Goal: Use online tool/utility: Utilize a website feature to perform a specific function

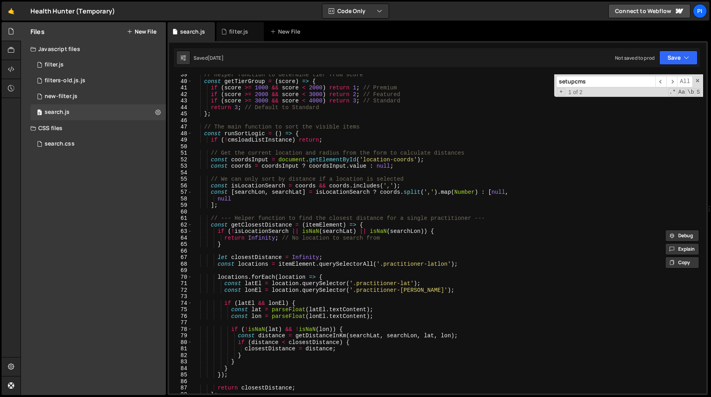
scroll to position [250, 0]
click at [699, 81] on span at bounding box center [698, 81] width 6 height 6
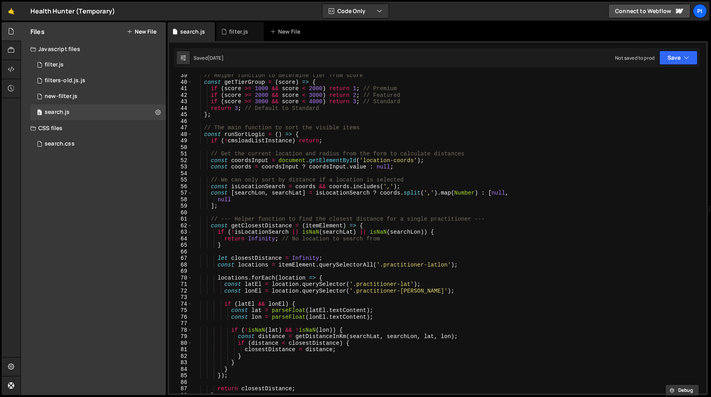
scroll to position [237, 0]
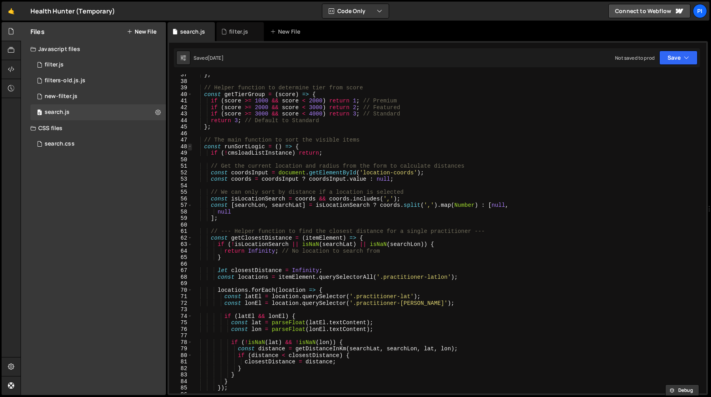
click at [190, 147] on span at bounding box center [190, 146] width 4 height 7
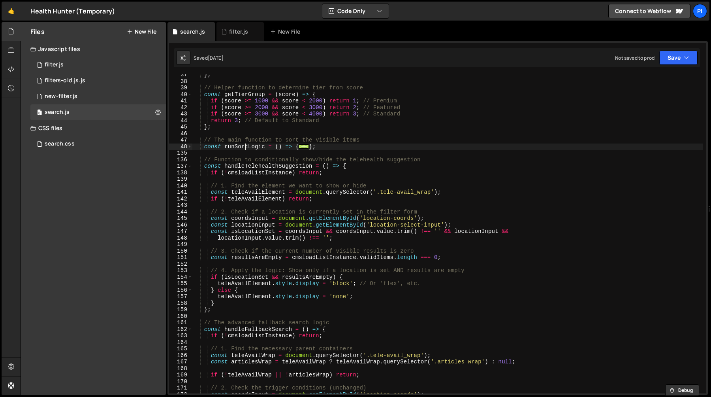
click at [244, 147] on div "} ; // Helper function to determine tier from score const getTierGroup = ( scor…" at bounding box center [447, 238] width 511 height 332
type textarea "const runSortLogic = () => {"
click at [244, 147] on div "} ; // Helper function to determine tier from score const getTierGroup = ( scor…" at bounding box center [447, 238] width 511 height 332
type input "runSortLogic"
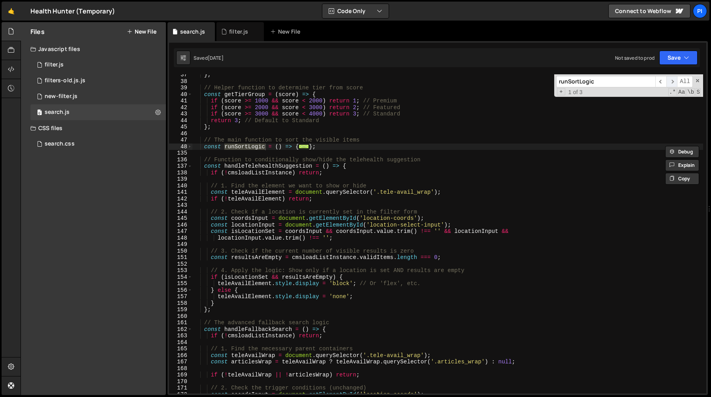
click at [671, 83] on span "​" at bounding box center [672, 81] width 11 height 11
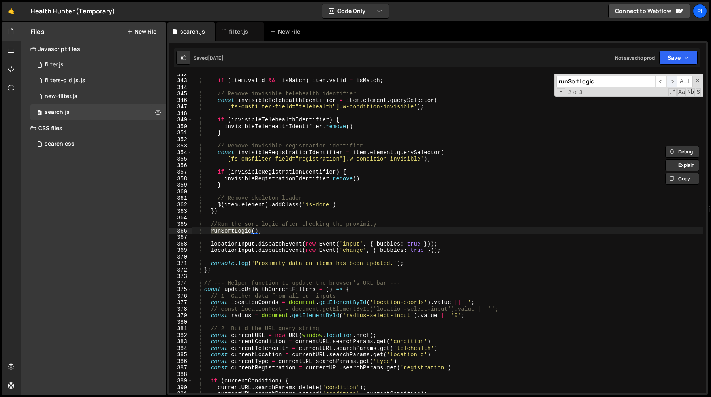
click at [671, 83] on span "​" at bounding box center [672, 81] width 11 height 11
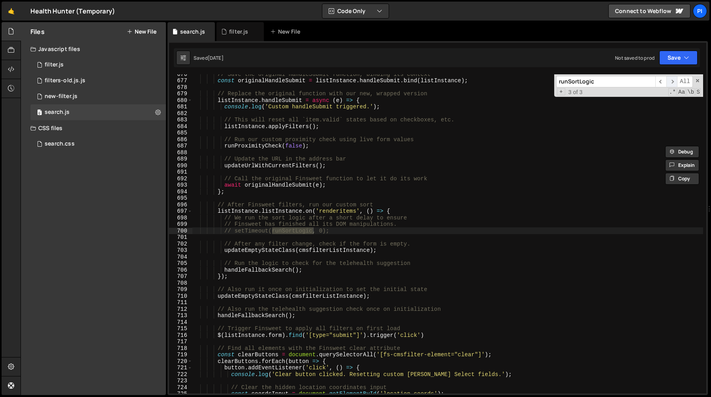
click at [671, 83] on span "​" at bounding box center [672, 81] width 11 height 11
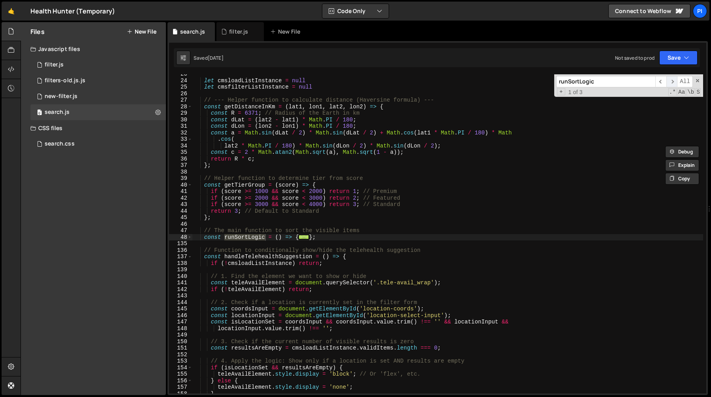
click at [671, 83] on span "​" at bounding box center [672, 81] width 11 height 11
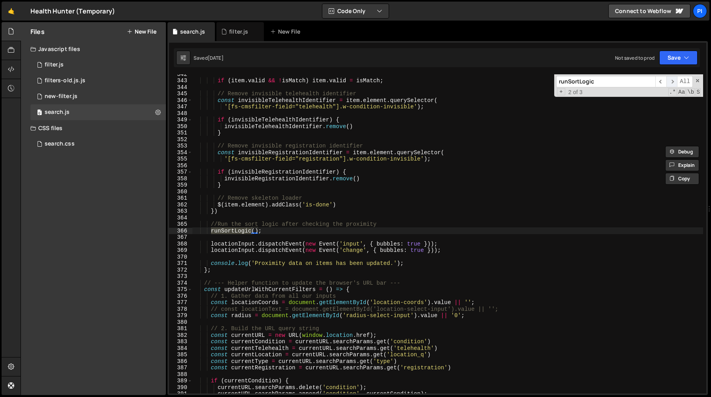
scroll to position [1666, 0]
click at [672, 81] on span "​" at bounding box center [672, 81] width 11 height 11
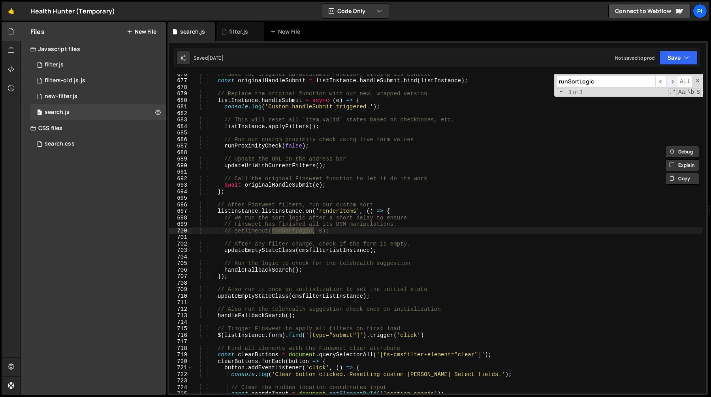
scroll to position [3843, 0]
click at [661, 81] on span "​" at bounding box center [660, 81] width 11 height 11
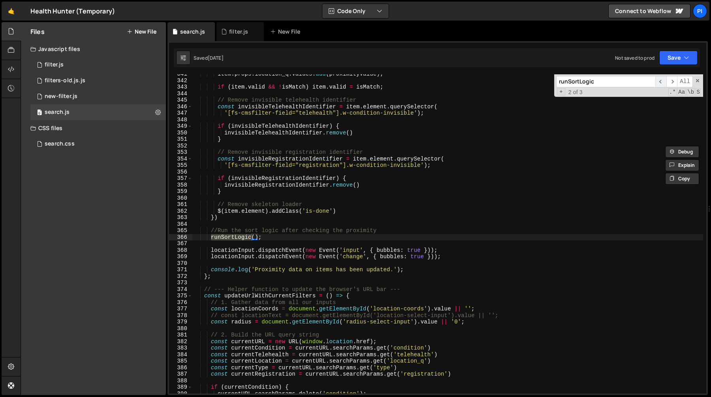
scroll to position [1659, 0]
click at [662, 83] on span "​" at bounding box center [660, 81] width 11 height 11
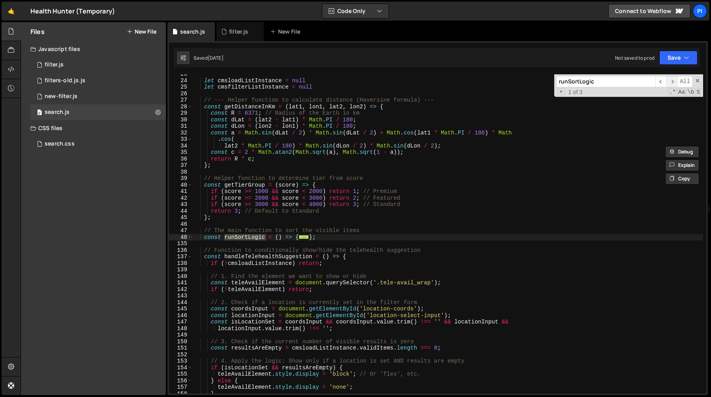
click at [671, 83] on span "​" at bounding box center [672, 81] width 11 height 11
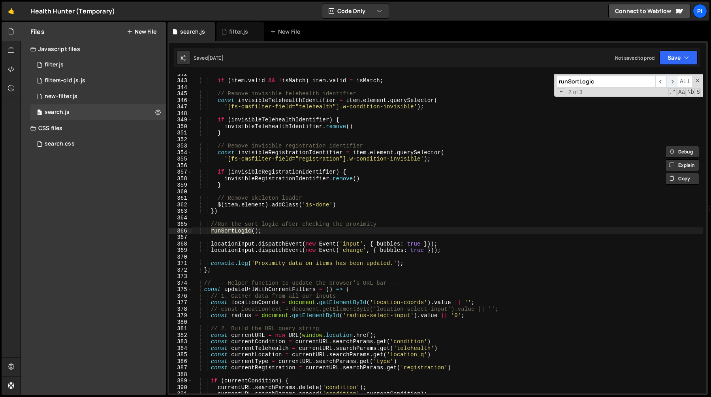
scroll to position [1666, 0]
type textarea "runSortLogic();"
click at [271, 229] on div "if ( item . valid && ! isMatch ) item . valid = isMatch ; // Remove invisible t…" at bounding box center [447, 237] width 511 height 332
drag, startPoint x: 271, startPoint y: 229, endPoint x: 213, endPoint y: 230, distance: 57.7
click at [213, 230] on div "if ( item . valid && ! isMatch ) item . valid = isMatch ; // Remove invisible t…" at bounding box center [447, 237] width 511 height 332
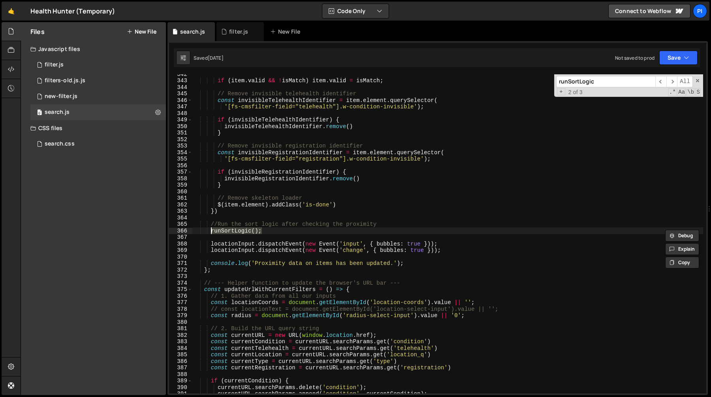
click at [248, 220] on div "if ( item . valid && ! isMatch ) item . valid = isMatch ; // Remove invisible t…" at bounding box center [447, 237] width 511 height 332
click at [213, 225] on div "if ( item . valid && ! isMatch ) item . valid = isMatch ; // Remove invisible t…" at bounding box center [447, 237] width 511 height 332
click at [238, 232] on div "if ( item . valid && ! isMatch ) item . valid = isMatch ; // Remove invisible t…" at bounding box center [447, 237] width 511 height 332
click at [672, 82] on span "​" at bounding box center [672, 81] width 11 height 11
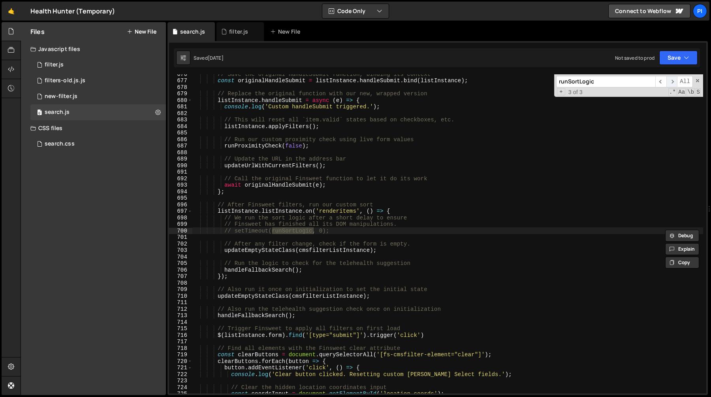
click at [672, 82] on span "​" at bounding box center [672, 81] width 11 height 11
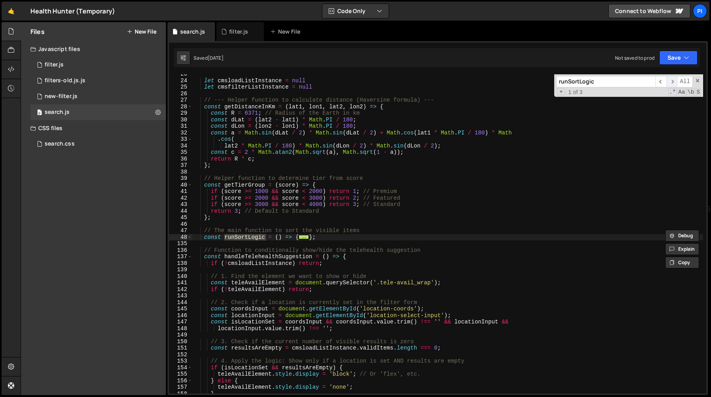
click at [672, 82] on span "​" at bounding box center [672, 81] width 11 height 11
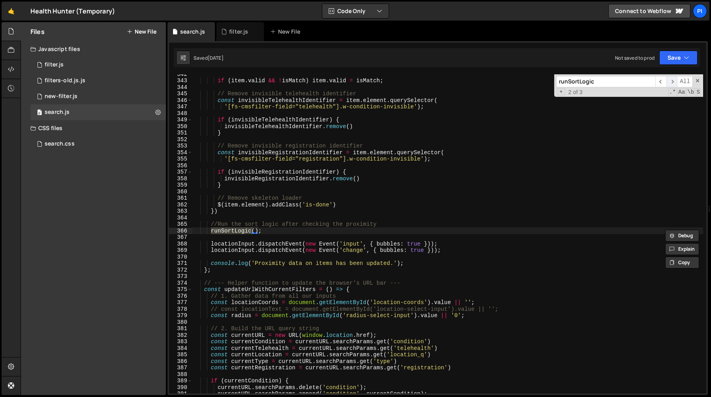
click at [668, 80] on span "​" at bounding box center [672, 81] width 11 height 11
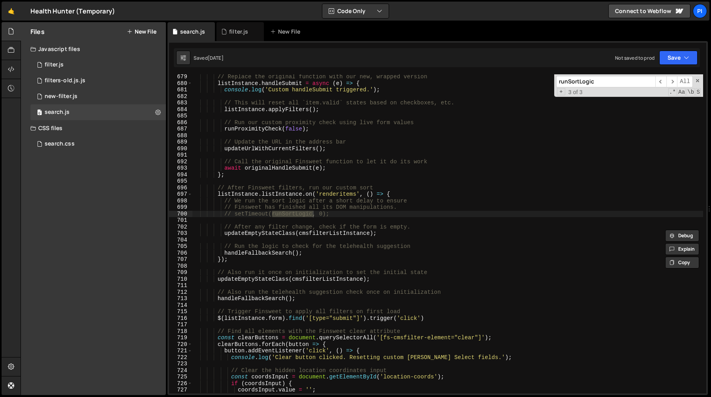
scroll to position [3877, 0]
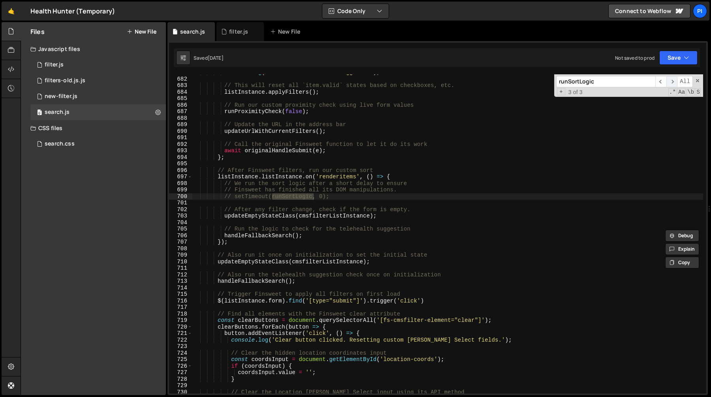
click at [672, 81] on span "​" at bounding box center [672, 81] width 11 height 11
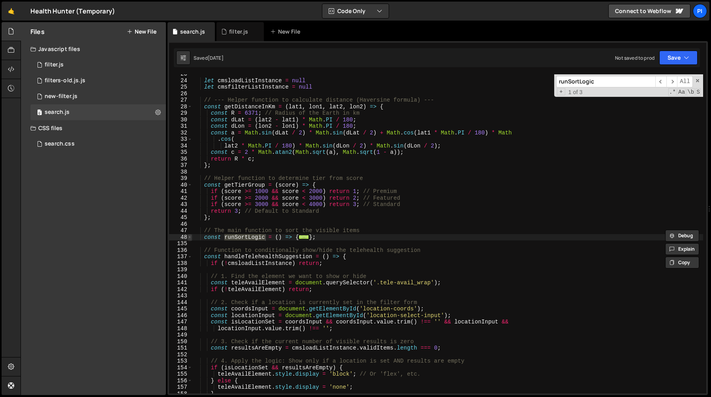
click at [191, 239] on span at bounding box center [190, 237] width 4 height 7
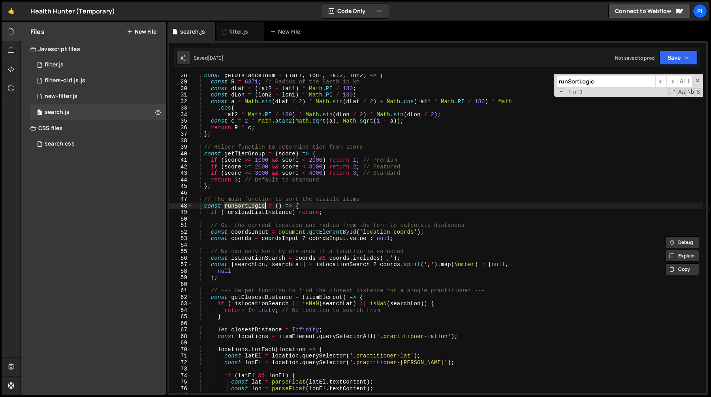
click at [259, 235] on div "const getDistanceInKm = ( lat1 , lon1 , lat2 , lon2 ) => { const R = 6371 ; // …" at bounding box center [447, 238] width 511 height 332
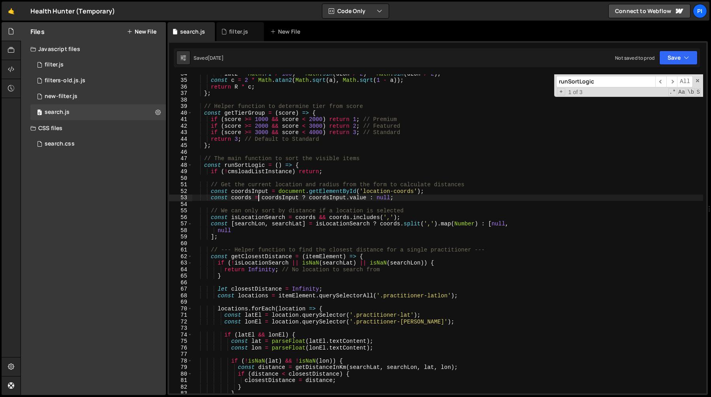
click at [290, 221] on div "lat2 * Math . PI / 180 ) * Math . sin ( dLon / 2 ) * Math . sin ( dLon / 2 ) ; …" at bounding box center [447, 236] width 511 height 332
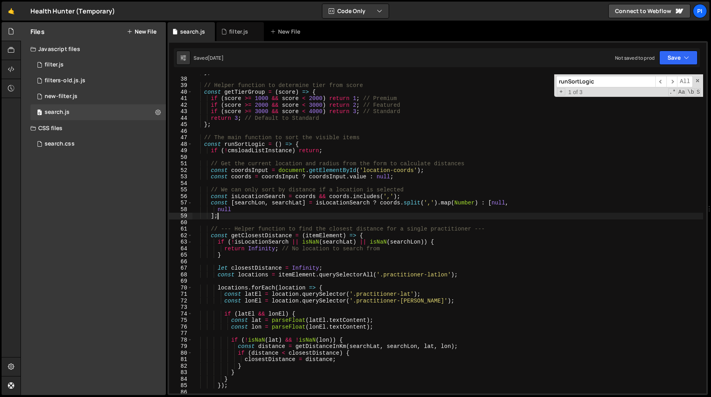
click at [271, 214] on div "} ; // Helper function to determine tier from score const getTierGroup = ( scor…" at bounding box center [447, 235] width 511 height 332
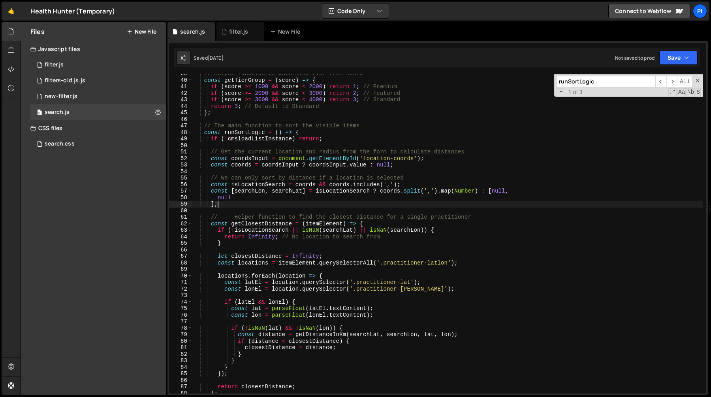
scroll to position [265, 0]
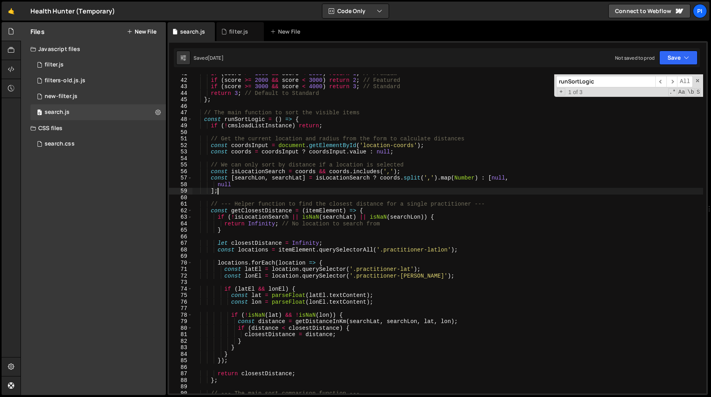
click at [286, 191] on div "if ( score >= 1000 && score < 2000 ) return 1 ; // Premium if ( score >= 2000 &…" at bounding box center [447, 236] width 511 height 332
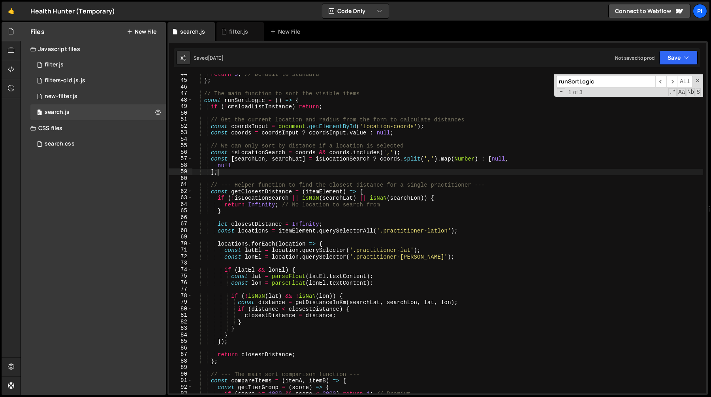
click at [260, 190] on div "return 3 ; // Default to Standard } ; // The main function to sort the visible …" at bounding box center [447, 237] width 511 height 332
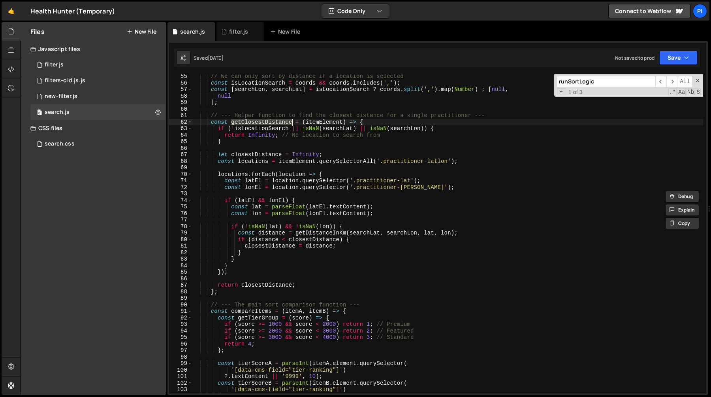
scroll to position [347, 0]
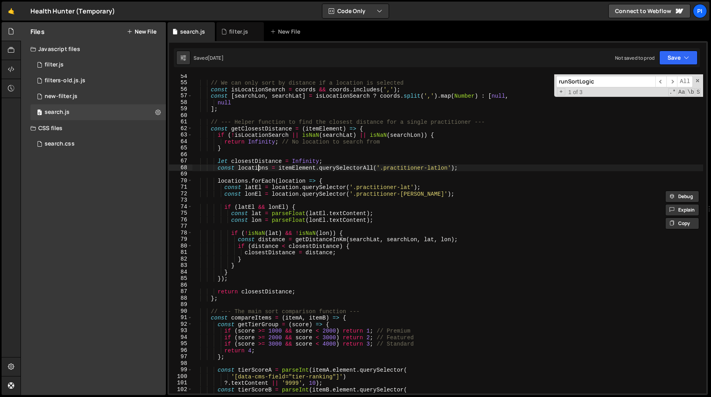
click at [258, 166] on div "// We can only sort by distance if a location is selected const isLocationSearc…" at bounding box center [447, 239] width 511 height 332
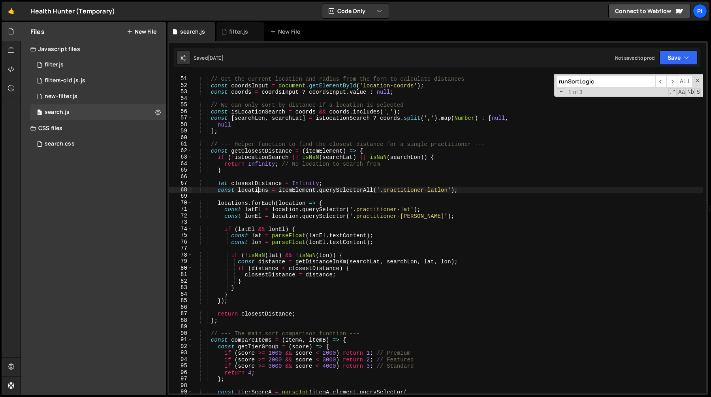
scroll to position [322, 0]
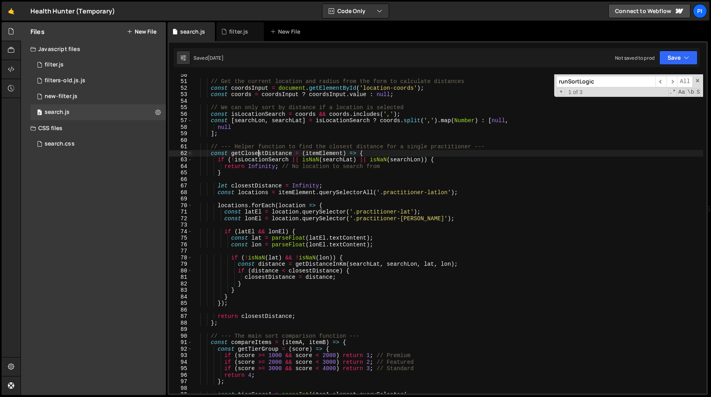
click at [260, 153] on div "// Get the current location and radius from the form to calculate distances con…" at bounding box center [447, 238] width 511 height 332
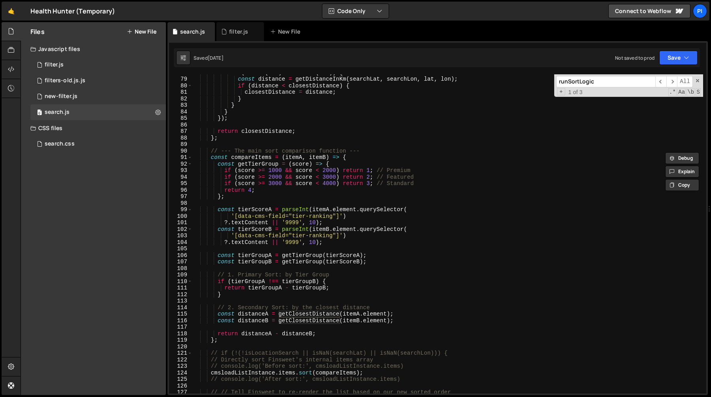
scroll to position [521, 0]
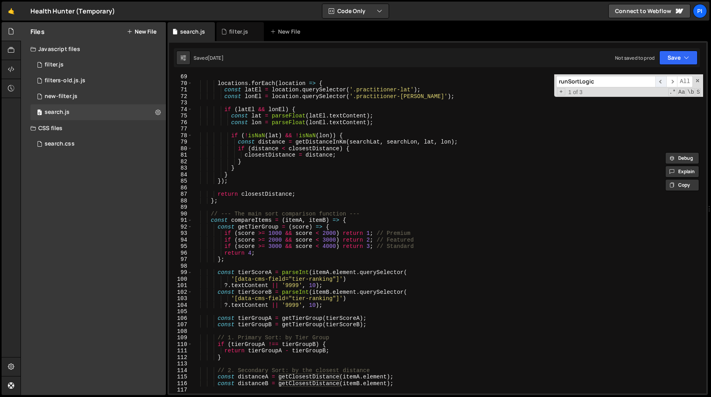
click at [658, 84] on span "​" at bounding box center [660, 81] width 11 height 11
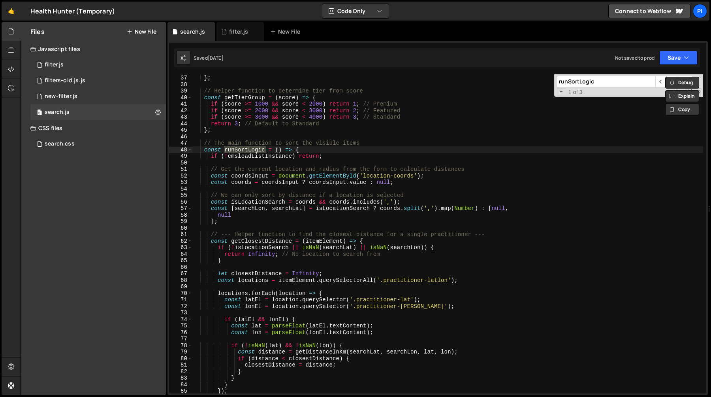
scroll to position [244, 0]
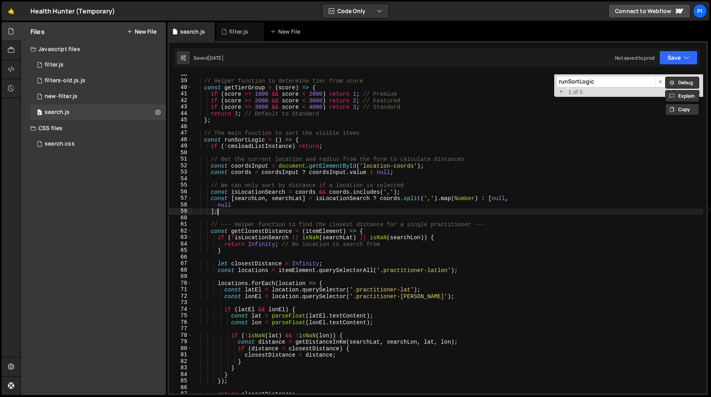
click at [241, 209] on div "// Helper function to determine tier from score const getTierGroup = ( score ) …" at bounding box center [447, 237] width 511 height 332
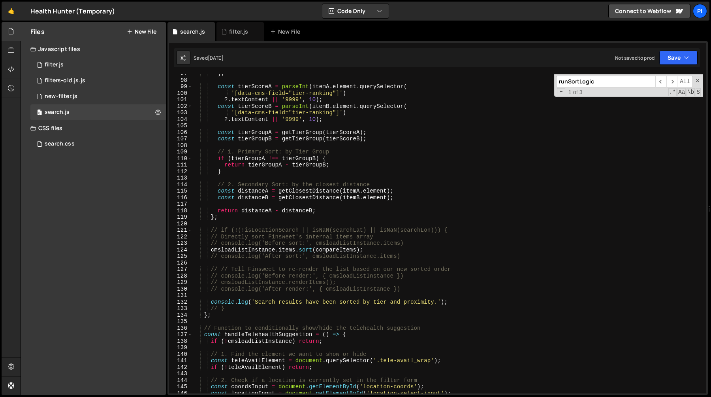
scroll to position [655, 0]
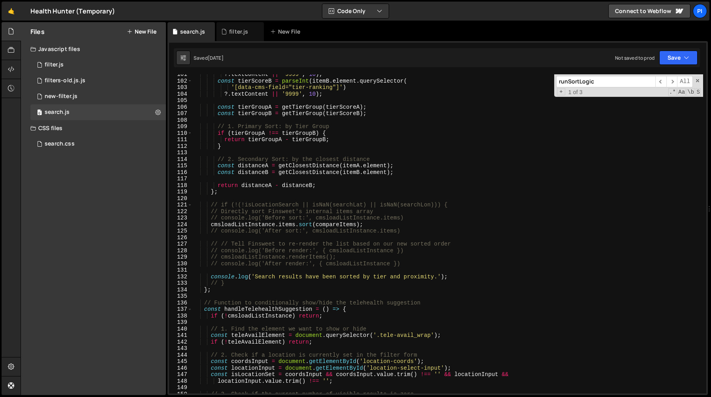
click at [286, 224] on div "?. textContent || '9999' , 10 ) ; const tierScoreB = parseInt ( itemB . element…" at bounding box center [447, 237] width 511 height 332
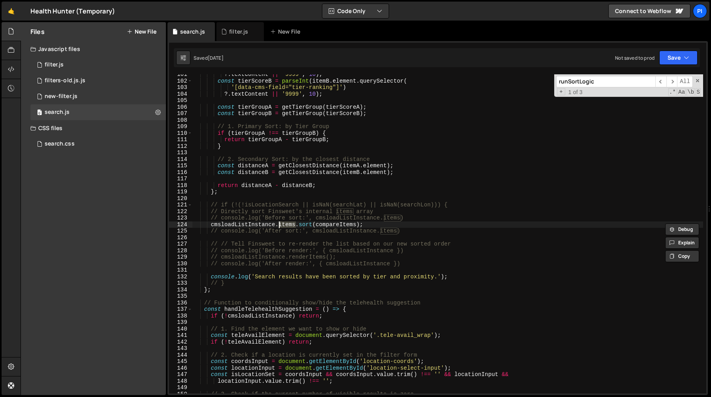
click at [257, 224] on div "?. textContent || '9999' , 10 ) ; const tierScoreB = parseInt ( itemB . element…" at bounding box center [447, 237] width 511 height 332
click at [282, 225] on div "?. textContent || '9999' , 10 ) ; const tierScoreB = parseInt ( itemB . element…" at bounding box center [447, 237] width 511 height 332
click at [262, 225] on div "?. textContent || '9999' , 10 ) ; const tierScoreB = parseInt ( itemB . element…" at bounding box center [447, 237] width 511 height 332
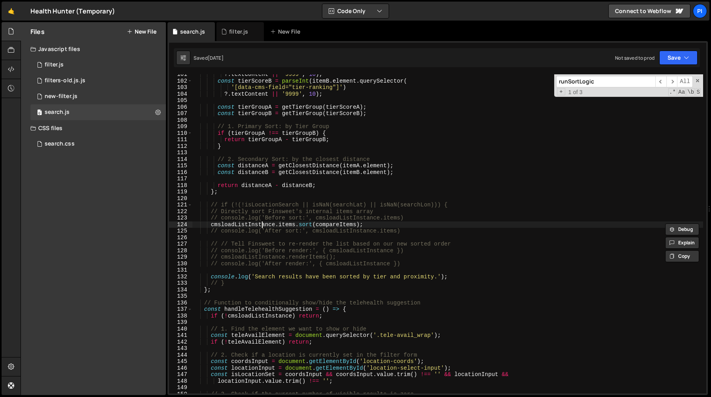
click at [262, 225] on div "?. textContent || '9999' , 10 ) ; const tierScoreB = parseInt ( itemB . element…" at bounding box center [447, 237] width 511 height 332
click at [286, 226] on div "?. textContent || '9999' , 10 ) ; const tierScoreB = parseInt ( itemB . element…" at bounding box center [447, 237] width 511 height 332
click at [256, 226] on div "?. textContent || '9999' , 10 ) ; const tierScoreB = parseInt ( itemB . element…" at bounding box center [447, 237] width 511 height 332
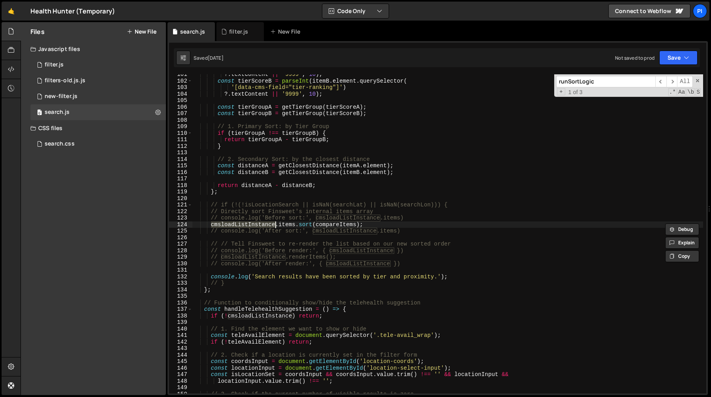
click at [410, 231] on div "?. textContent || '9999' , 10 ) ; const tierScoreB = parseInt ( itemB . element…" at bounding box center [447, 237] width 511 height 332
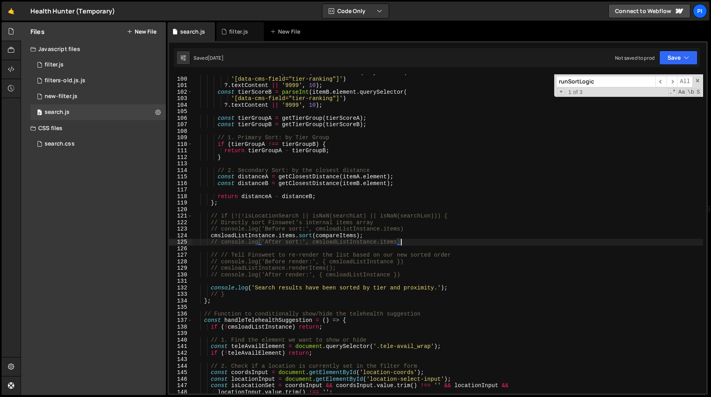
scroll to position [635, 0]
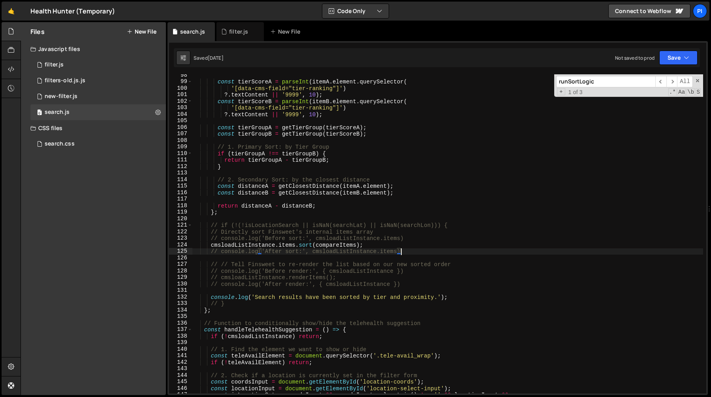
click at [295, 203] on div "const tierScoreA = parseInt ( itemA . element . querySelector ( '[data-cms-fiel…" at bounding box center [447, 238] width 511 height 332
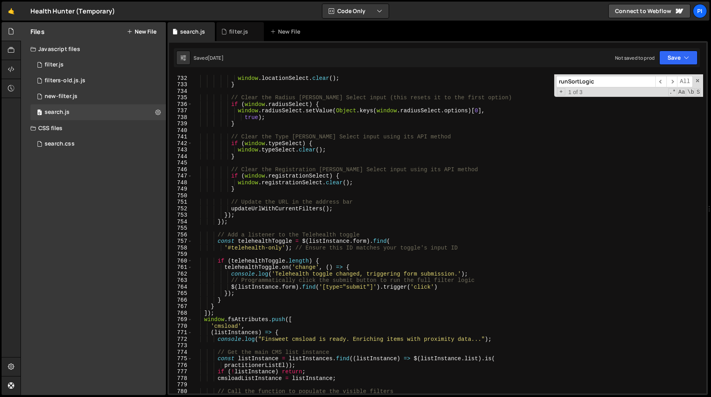
scroll to position [4655, 0]
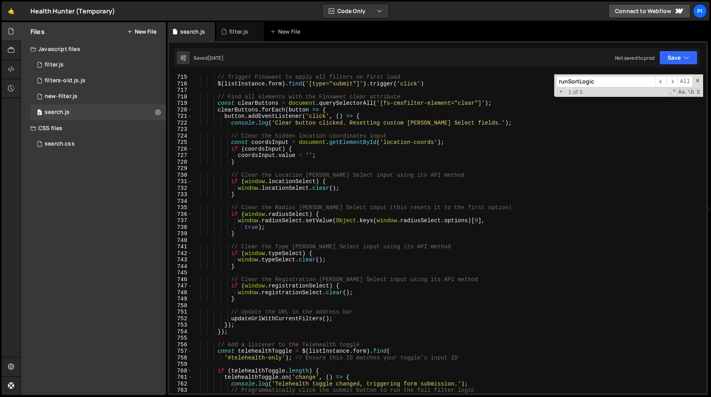
click at [343, 260] on div "// Trigger Finsweet to apply all filters on first load $ ( listInstance . form …" at bounding box center [447, 240] width 511 height 332
type textarea "window.typeSelect.clear();"
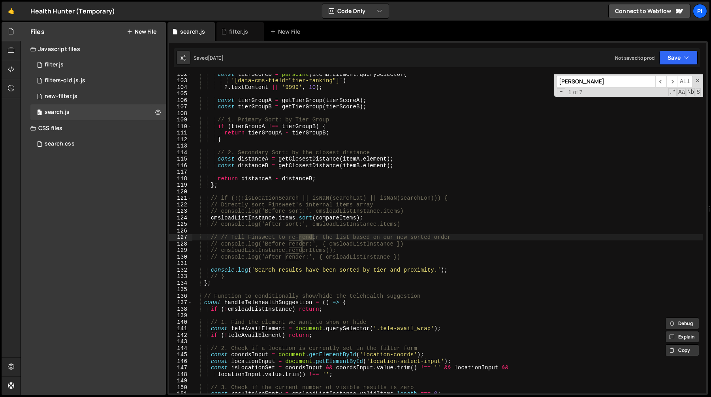
scroll to position [662, 0]
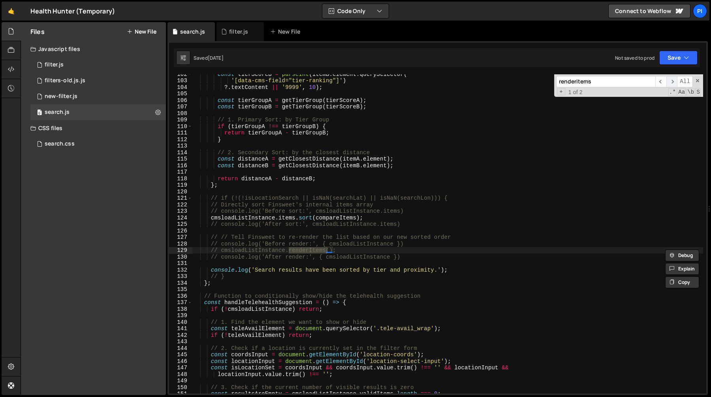
type input "renderitems"
click at [674, 82] on span "​" at bounding box center [672, 81] width 11 height 11
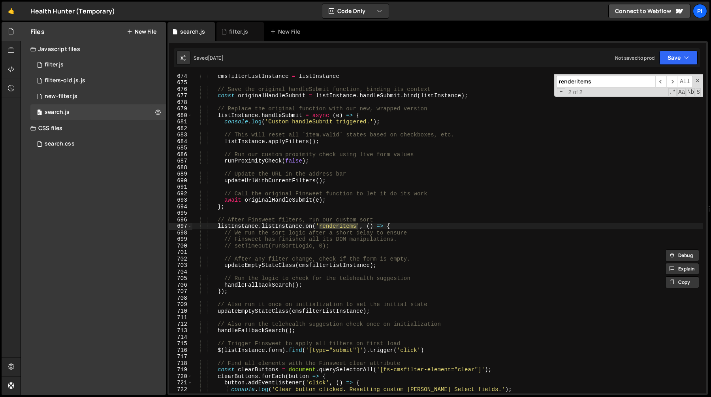
scroll to position [4383, 0]
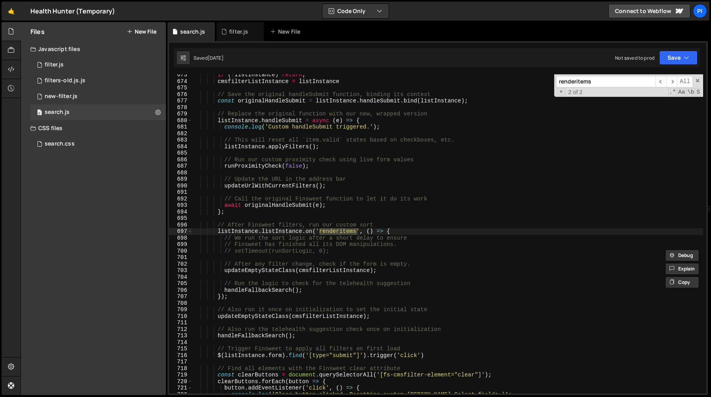
type textarea "// setTimeout(runSortLogic, 0);"
click at [279, 252] on div "if ( ! listInstance ) return ; cmsfilterListInstance = listInstance // Save the…" at bounding box center [447, 238] width 511 height 332
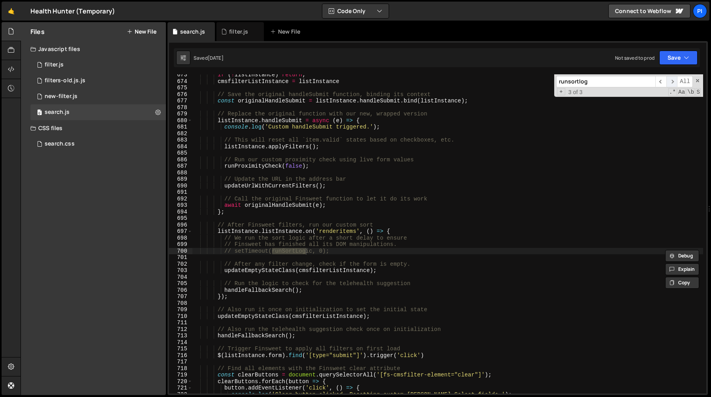
type input "runsortlog"
click at [672, 80] on span "​" at bounding box center [672, 81] width 11 height 11
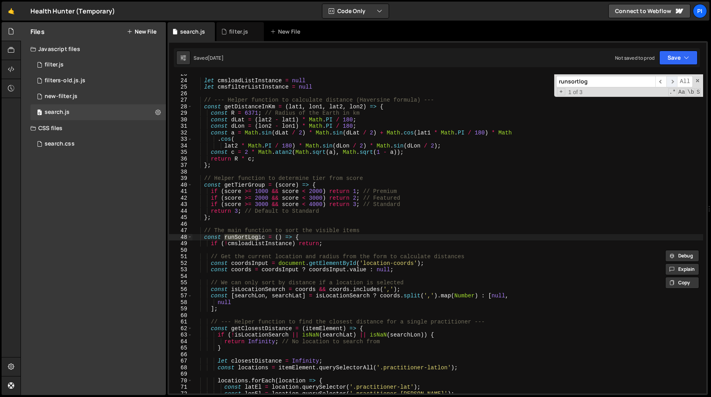
click at [672, 80] on span "​" at bounding box center [672, 81] width 11 height 11
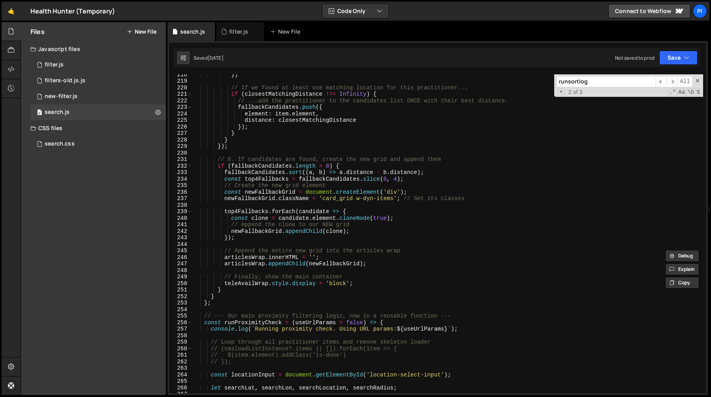
scroll to position [1418, 0]
type textarea "const runProximityCheck = (useUrlParams = false) => {"
click at [257, 324] on div "}) // If we found at least one matching location for this practitioner... if ( …" at bounding box center [447, 237] width 511 height 332
type input "runProximityCheck"
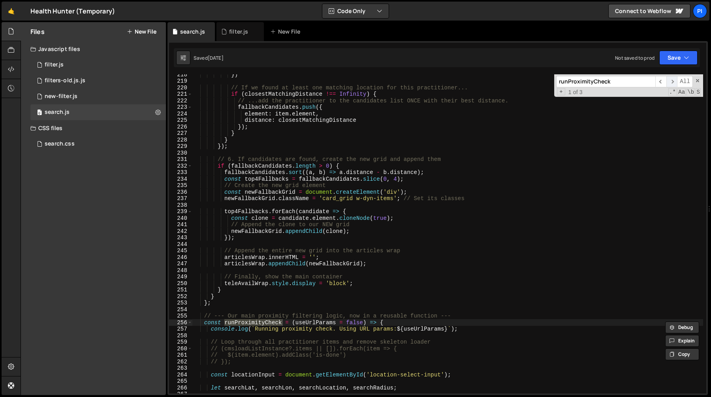
click at [674, 80] on span "​" at bounding box center [672, 81] width 11 height 11
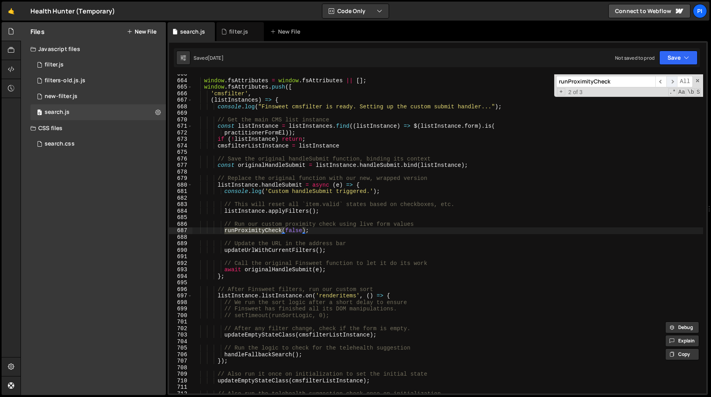
click at [674, 80] on span "​" at bounding box center [672, 81] width 11 height 11
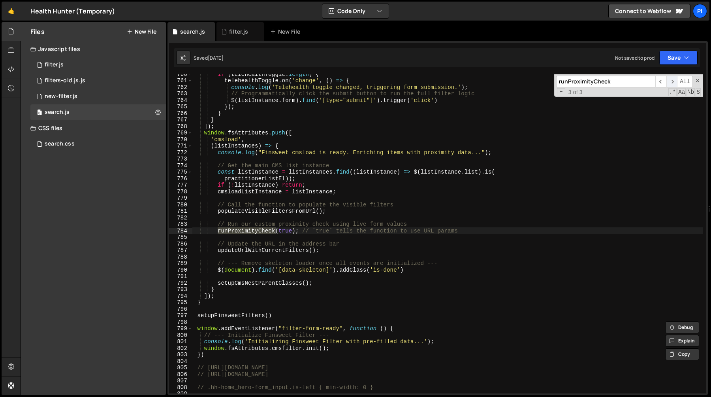
scroll to position [4951, 0]
click at [661, 83] on span "​" at bounding box center [660, 81] width 11 height 11
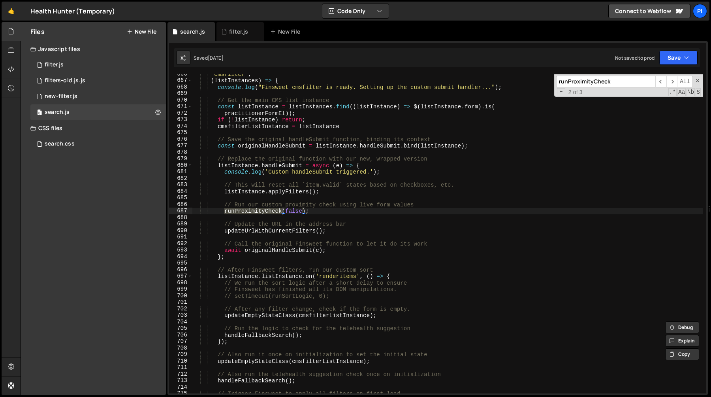
scroll to position [4349, 0]
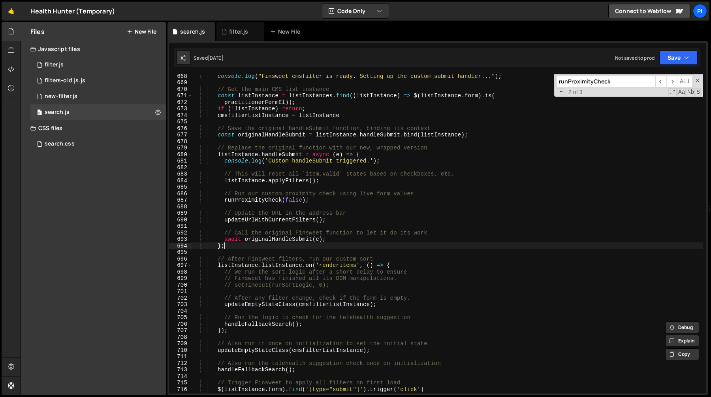
click at [268, 246] on div "console . log ( "Finsweet cmsfilter is ready. Setting up the custom submit hand…" at bounding box center [447, 239] width 511 height 332
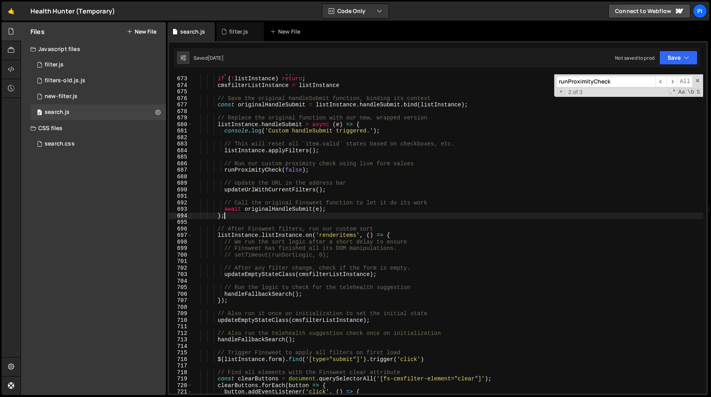
scroll to position [4383, 0]
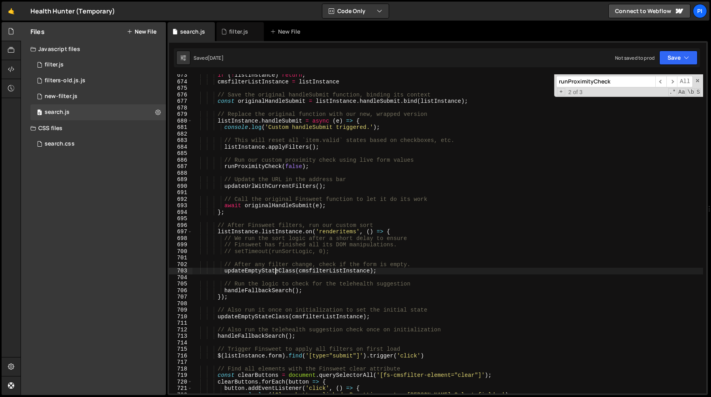
click at [274, 273] on div "if ( ! listInstance ) return ; cmsfilterListInstance = listInstance // Save the…" at bounding box center [447, 238] width 511 height 332
type textarea "updateEmptyStateClass(cmsfilterListInstance);"
click at [274, 273] on div "if ( ! listInstance ) return ; cmsfilterListInstance = listInstance // Save the…" at bounding box center [447, 238] width 511 height 332
click at [320, 271] on div "if ( ! listInstance ) return ; cmsfilterListInstance = listInstance // Save the…" at bounding box center [447, 238] width 511 height 332
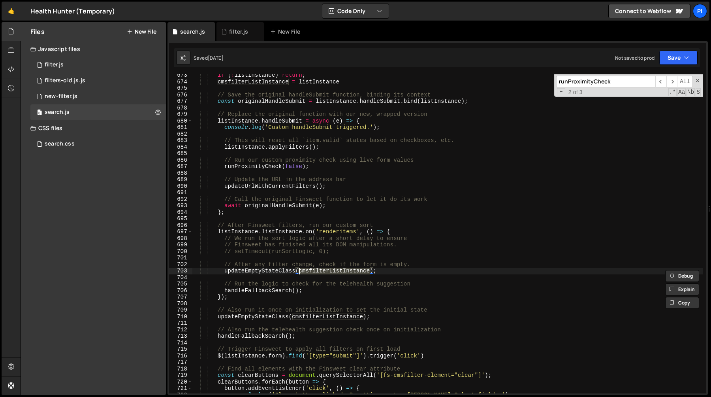
click at [255, 216] on div "if ( ! listInstance ) return ; cmsfilterListInstance = listInstance // Save the…" at bounding box center [447, 238] width 511 height 332
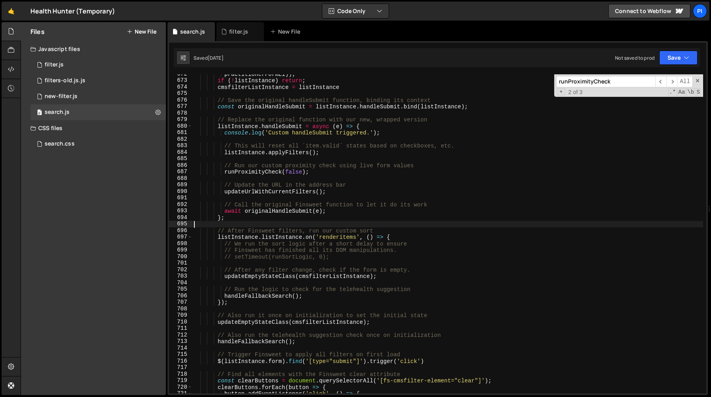
scroll to position [4375, 0]
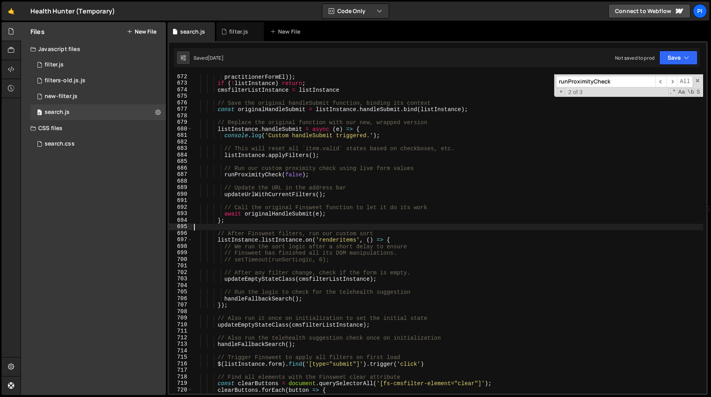
click at [254, 224] on div "practitionerFormEl )) ; if ( ! listInstance ) return ; cmsfilterListInstance = …" at bounding box center [447, 239] width 511 height 332
click at [253, 222] on div "practitionerFormEl )) ; if ( ! listInstance ) return ; cmsfilterListInstance = …" at bounding box center [447, 239] width 511 height 332
click at [316, 300] on div "practitionerFormEl )) ; if ( ! listInstance ) return ; cmsfilterListInstance = …" at bounding box center [447, 239] width 511 height 332
type textarea "handleFallbackSearch();"
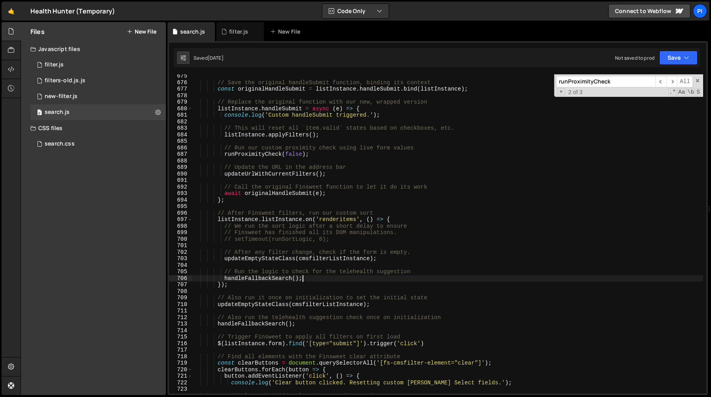
scroll to position [0, 2]
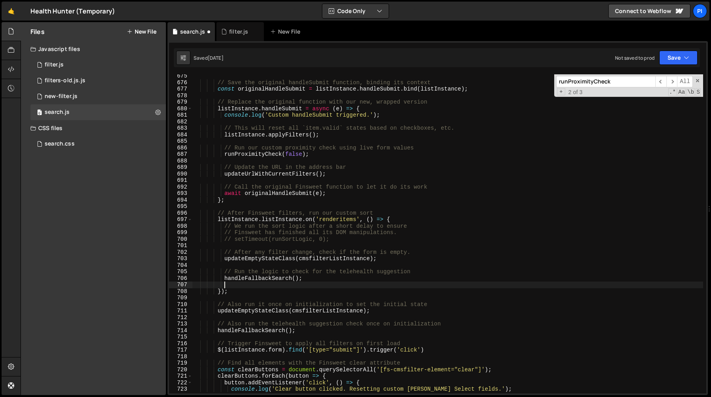
paste textarea "sortAndClassifyNestedTags();"
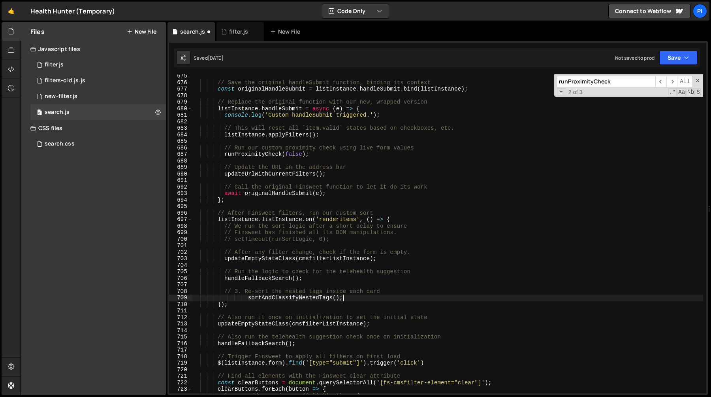
click at [245, 294] on div "// Save the original handleSubmit function, binding its context const originalH…" at bounding box center [447, 239] width 511 height 332
click at [297, 300] on div "// Save the original handleSubmit function, binding its context const originalH…" at bounding box center [447, 239] width 511 height 332
click at [281, 299] on div "// Save the original handleSubmit function, binding its context const originalH…" at bounding box center [447, 239] width 511 height 332
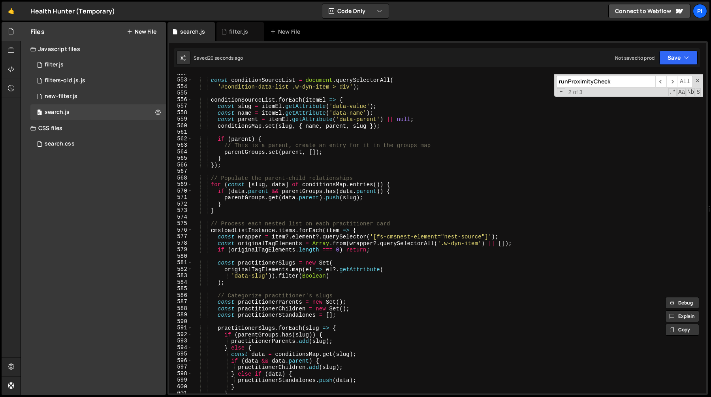
scroll to position [3596, 0]
click at [189, 230] on span at bounding box center [190, 230] width 4 height 7
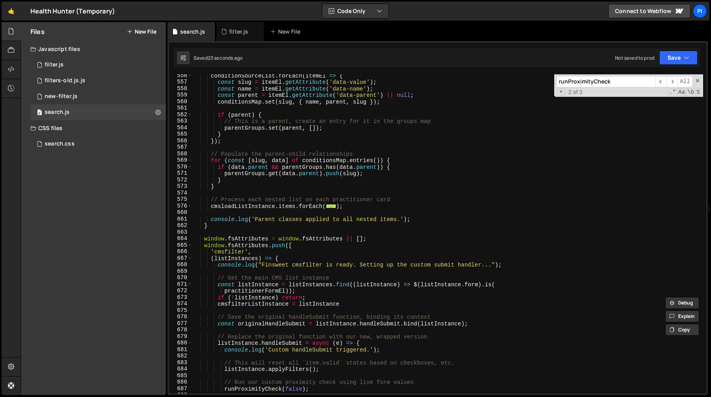
scroll to position [3622, 0]
click at [190, 244] on span at bounding box center [190, 243] width 4 height 7
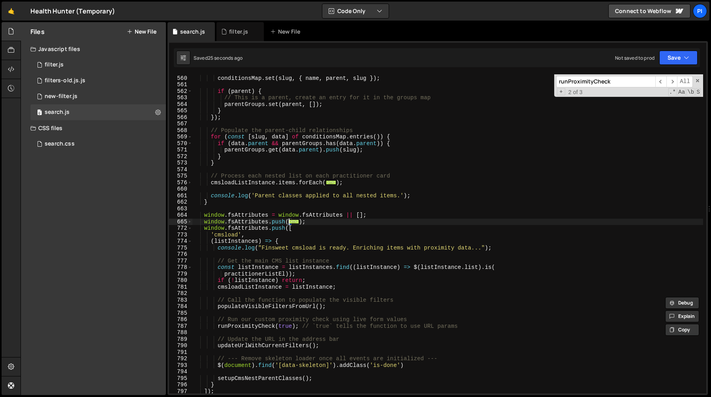
scroll to position [3643, 0]
click at [189, 229] on span at bounding box center [190, 228] width 4 height 7
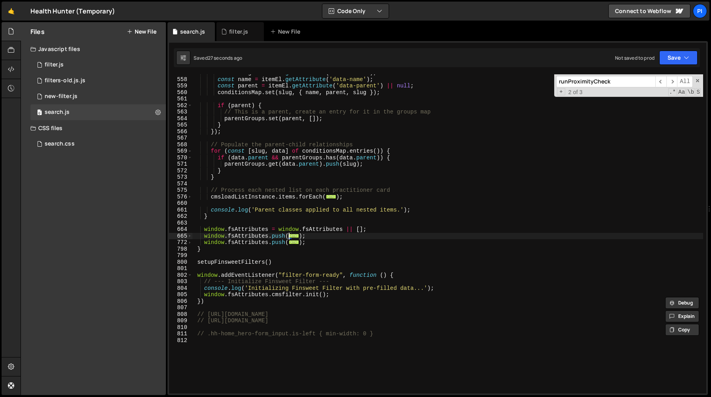
scroll to position [3612, 0]
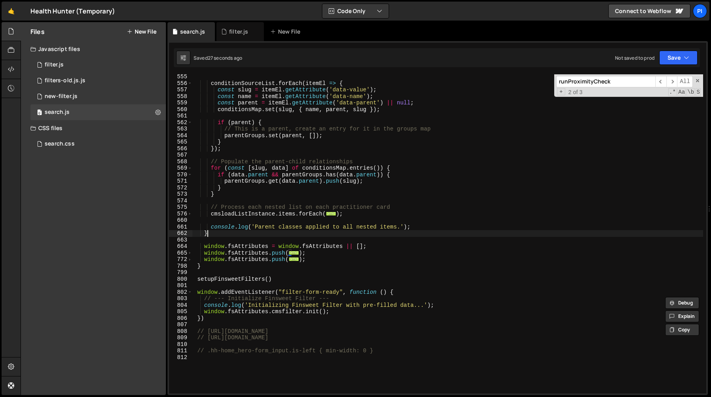
click at [252, 236] on div "conditionSourceList . forEach ( itemEl => { const slug = itemEl . getAttribute …" at bounding box center [447, 239] width 511 height 332
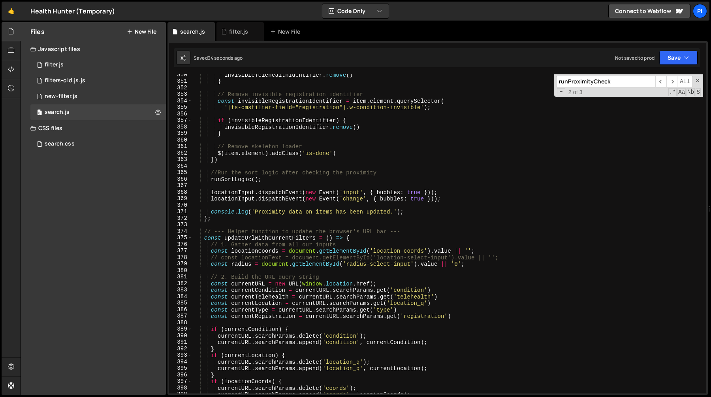
scroll to position [2271, 0]
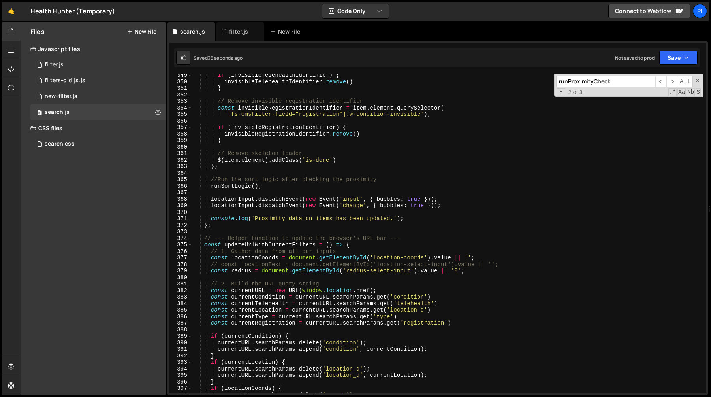
click at [250, 245] on div "if ( invisibleTelehealthIdentifier ) { invisibleTelehealthIdentifier . remove (…" at bounding box center [447, 238] width 511 height 332
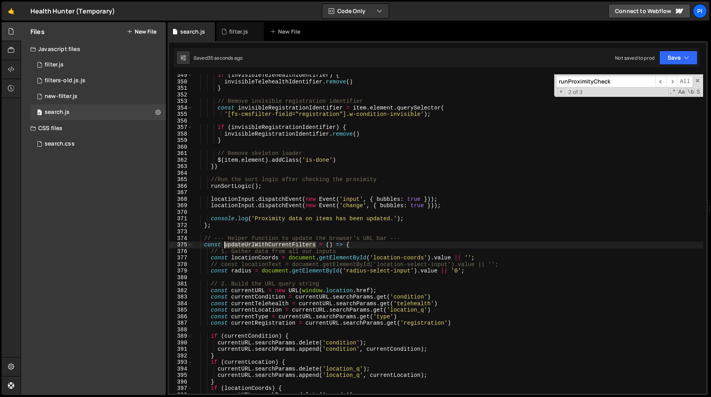
click at [250, 245] on div "if ( invisibleTelehealthIdentifier ) { invisibleTelehealthIdentifier . remove (…" at bounding box center [447, 238] width 511 height 332
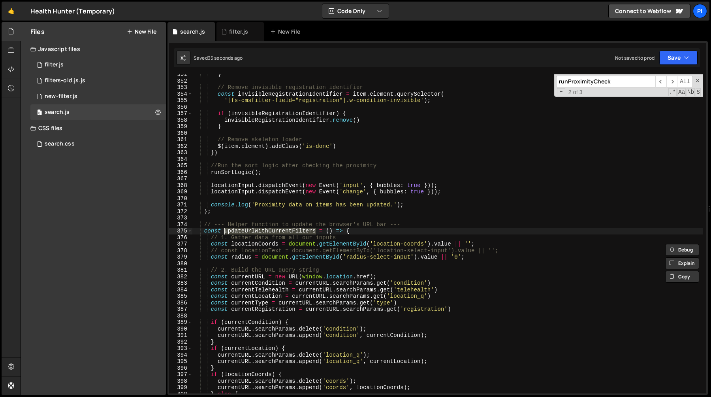
scroll to position [2299, 0]
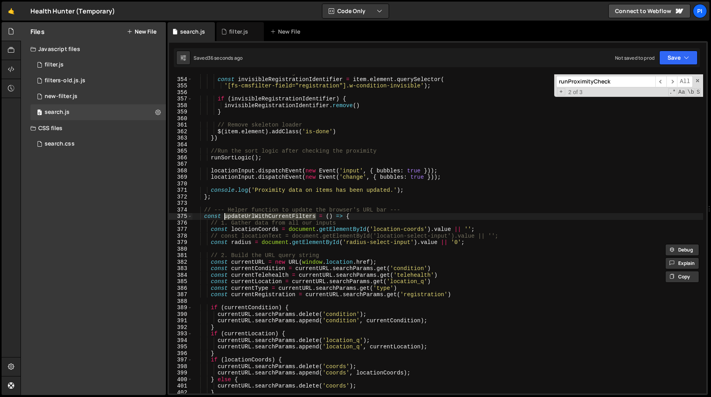
click at [345, 217] on div "// Remove invisible registration identifier const invisibleRegistrationIdentifi…" at bounding box center [447, 236] width 511 height 332
click at [288, 220] on div "// Remove invisible registration identifier const invisibleRegistrationIdentifi…" at bounding box center [447, 236] width 511 height 332
click at [288, 217] on div "// Remove invisible registration identifier const invisibleRegistrationIdentifi…" at bounding box center [447, 236] width 511 height 332
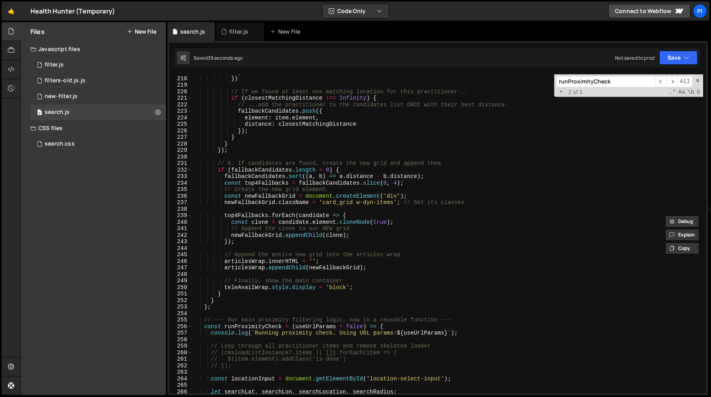
scroll to position [1410, 0]
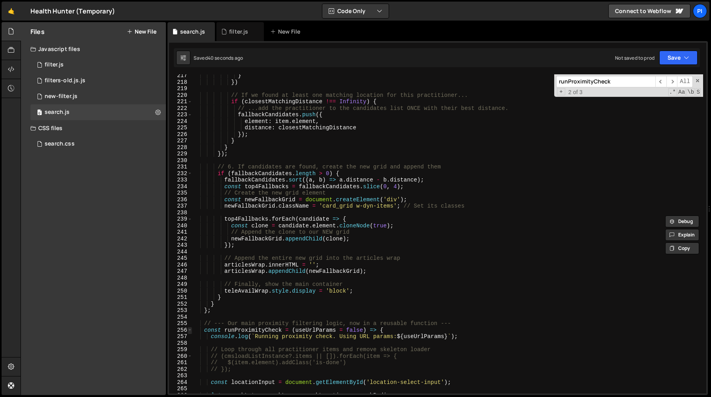
click at [190, 332] on span at bounding box center [190, 330] width 4 height 7
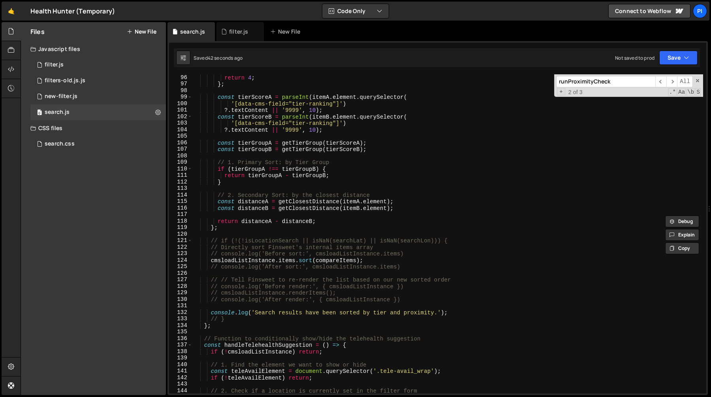
scroll to position [631, 0]
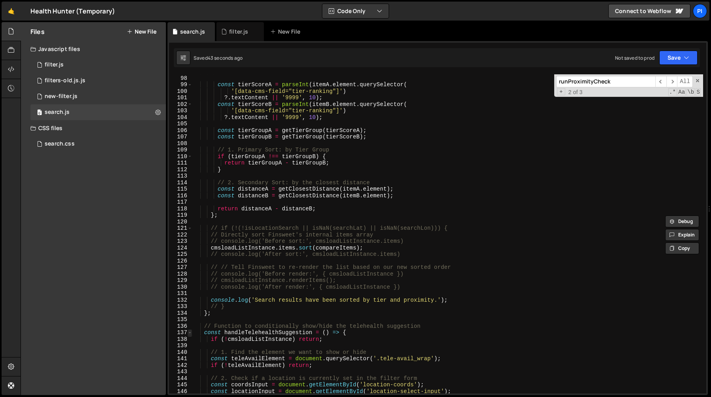
click at [190, 333] on span at bounding box center [190, 332] width 4 height 7
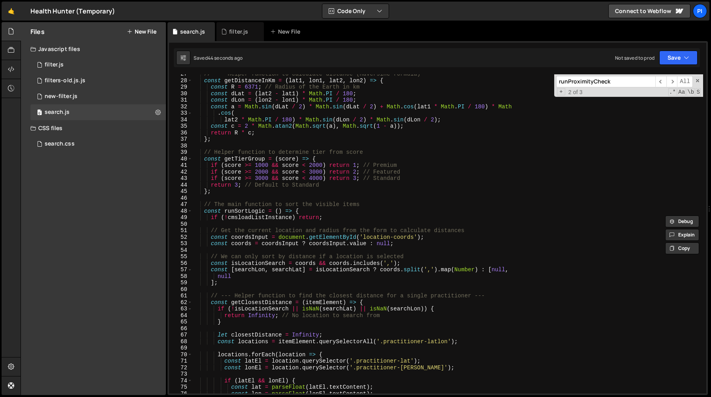
scroll to position [155, 0]
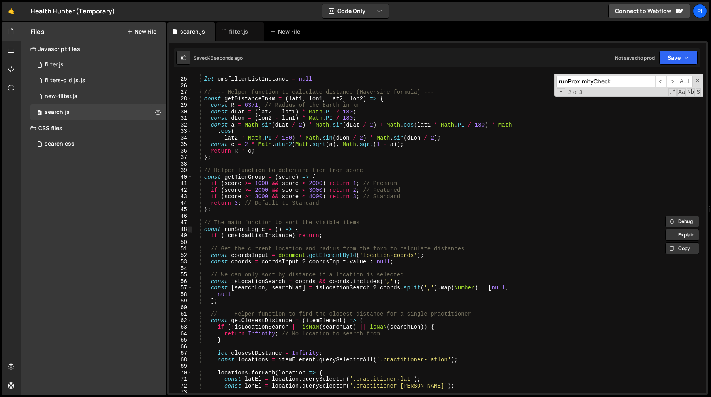
click at [191, 230] on span at bounding box center [190, 229] width 4 height 7
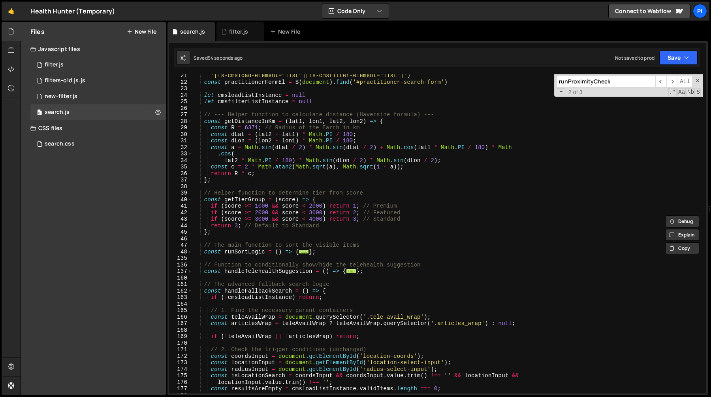
scroll to position [137, 0]
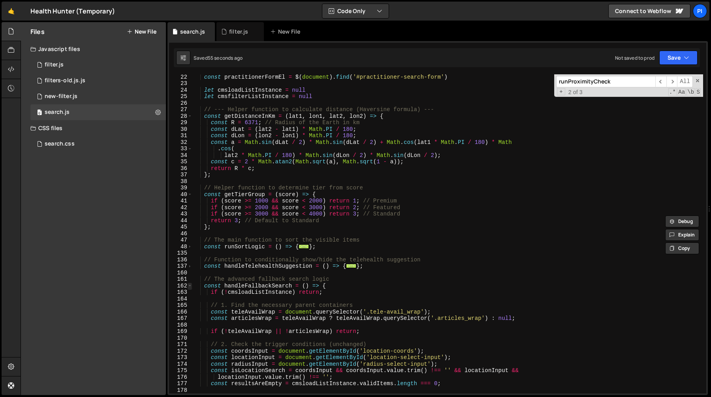
click at [189, 285] on span at bounding box center [190, 285] width 4 height 7
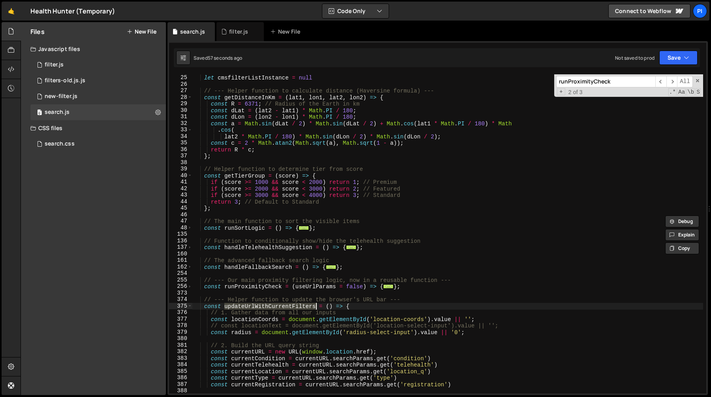
scroll to position [161, 0]
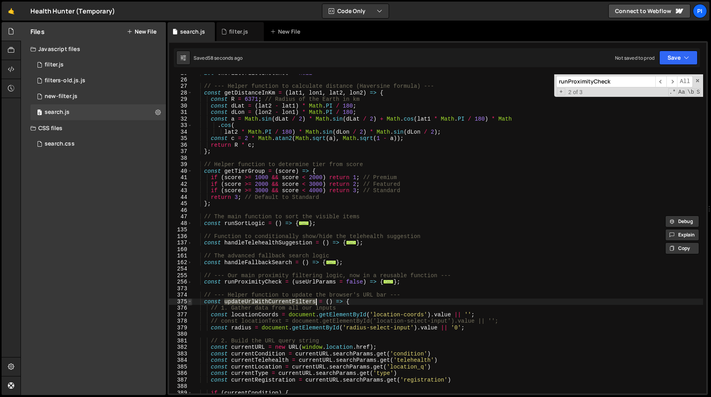
click at [191, 302] on span at bounding box center [190, 301] width 4 height 7
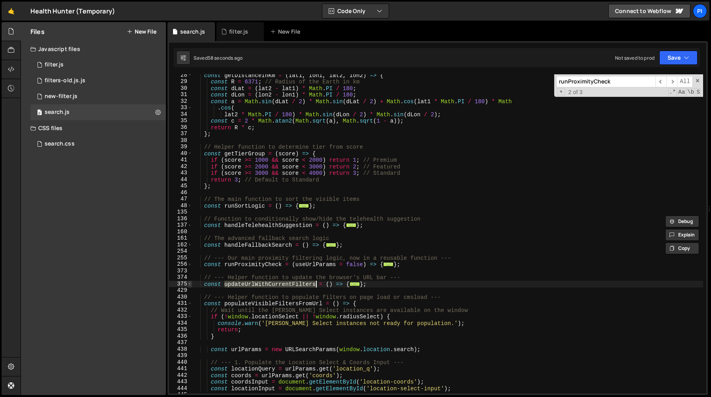
scroll to position [183, 0]
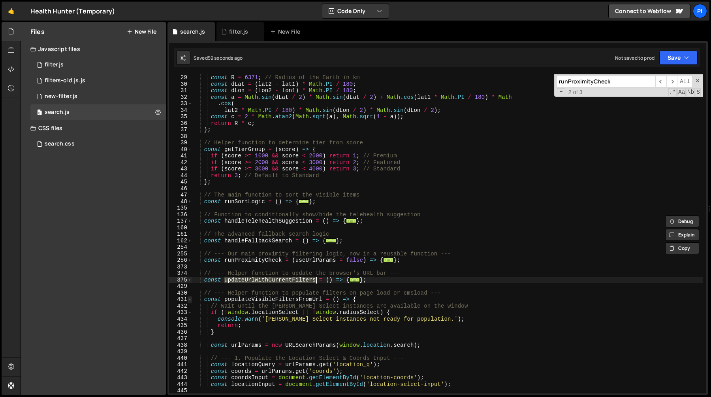
click at [190, 299] on span at bounding box center [190, 299] width 4 height 7
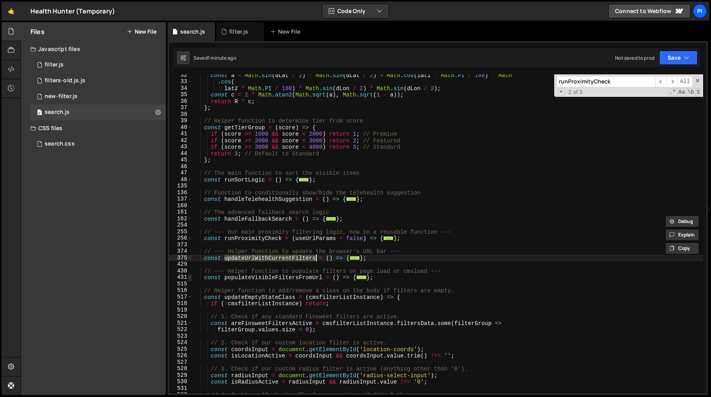
scroll to position [206, 0]
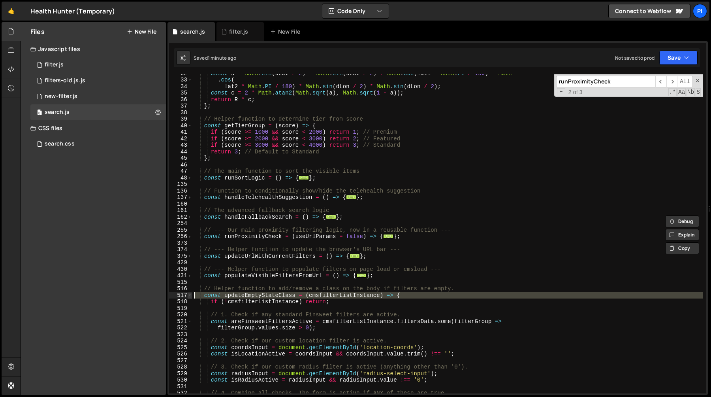
click at [188, 295] on span at bounding box center [190, 295] width 4 height 7
click at [190, 295] on span at bounding box center [190, 295] width 4 height 7
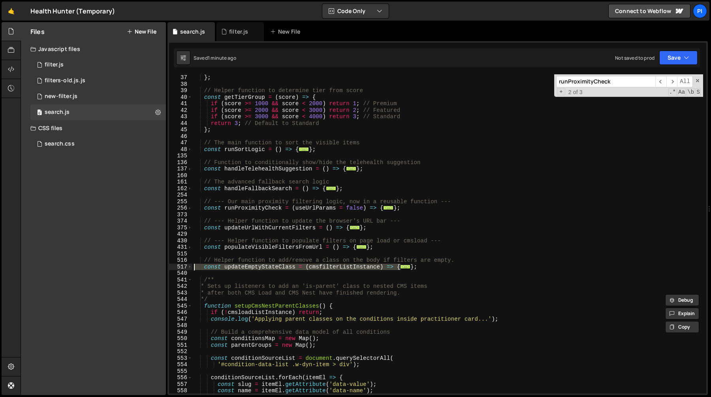
click at [241, 225] on div "} ; // Helper function to determine tier from score const getTierGroup = ( scor…" at bounding box center [447, 240] width 511 height 332
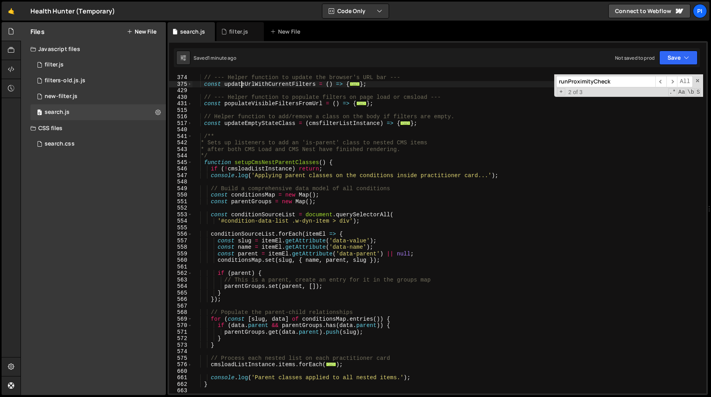
scroll to position [378, 0]
click at [189, 162] on span at bounding box center [190, 162] width 4 height 7
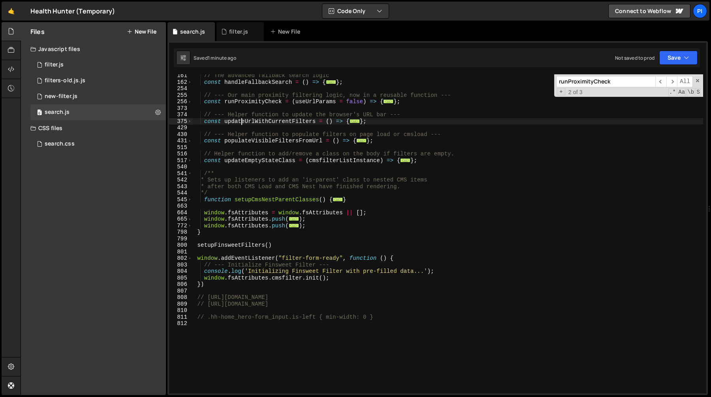
scroll to position [336, 0]
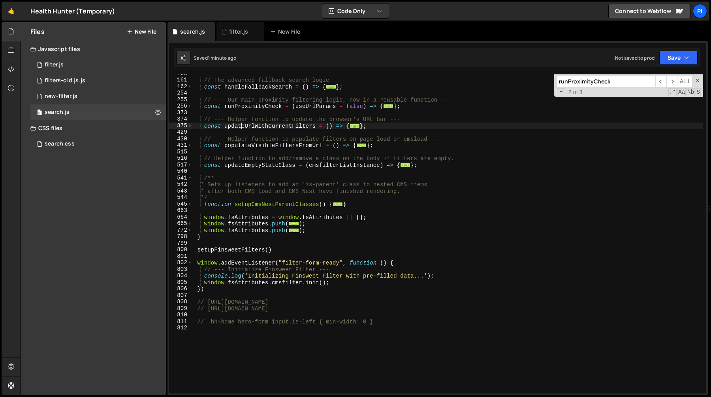
click at [217, 204] on div "// The advanced fallback search logic const handleFallbackSearch = ( ) => { ...…" at bounding box center [447, 236] width 511 height 332
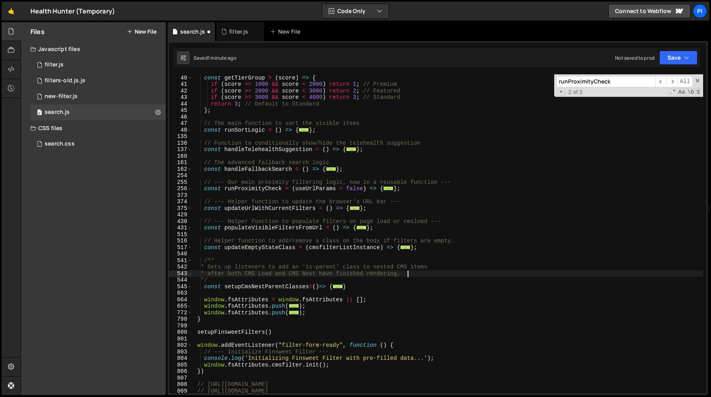
scroll to position [247, 0]
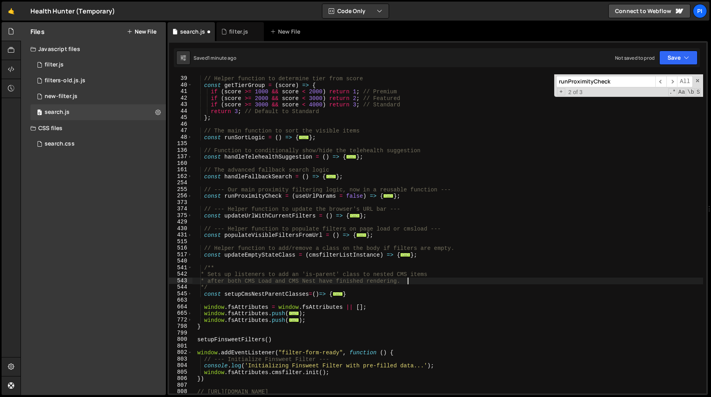
click at [216, 275] on div "// Helper function to determine tier from score const getTierGroup = ( score ) …" at bounding box center [447, 235] width 511 height 332
click at [432, 281] on div "// Helper function to determine tier from score const getTierGroup = ( score ) …" at bounding box center [447, 235] width 511 height 332
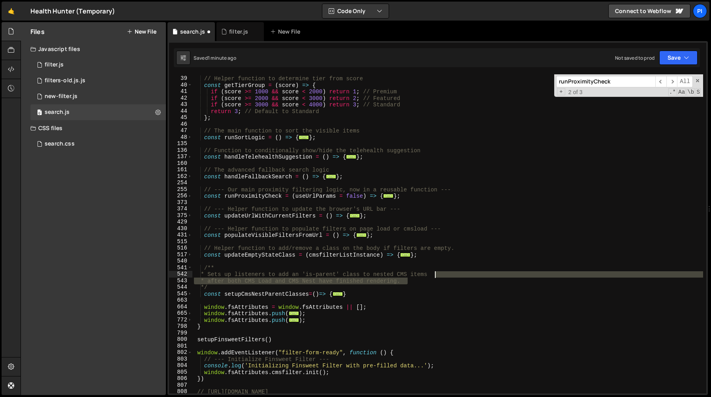
click at [458, 272] on div "// Helper function to determine tier from score const getTierGroup = ( score ) …" at bounding box center [447, 235] width 511 height 332
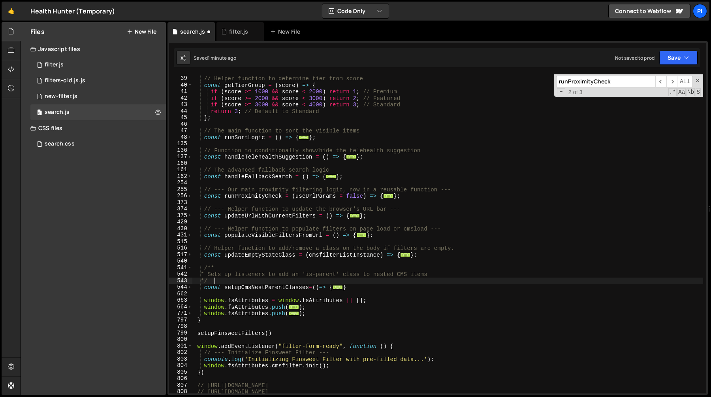
type textarea "*"
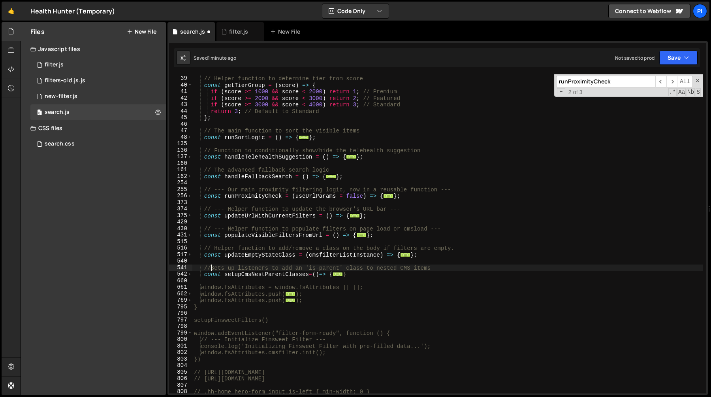
scroll to position [0, 1]
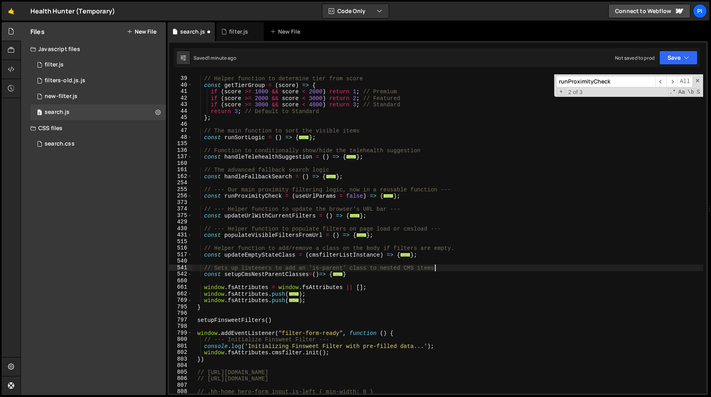
click at [443, 268] on div "// Helper function to determine tier from score const getTierGroup = ( score ) …" at bounding box center [447, 235] width 511 height 332
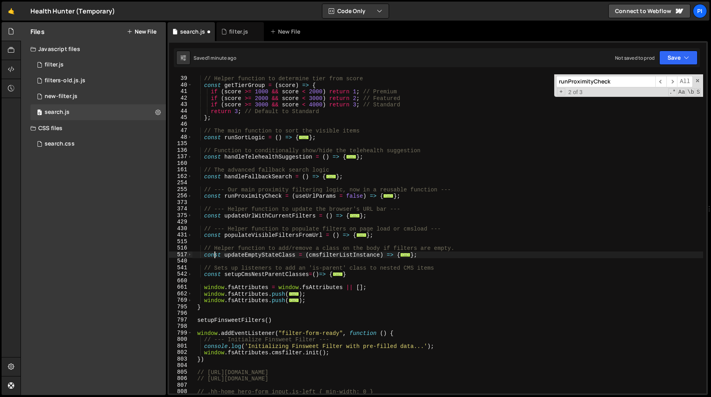
click at [214, 252] on div "// Helper function to determine tier from score const getTierGroup = ( score ) …" at bounding box center [447, 235] width 511 height 332
type textarea "const updateEmptyStateClass = (cmsfilterListInstance) => {"
click at [415, 259] on div "// Helper function to determine tier from score const getTierGroup = ( score ) …" at bounding box center [447, 235] width 511 height 332
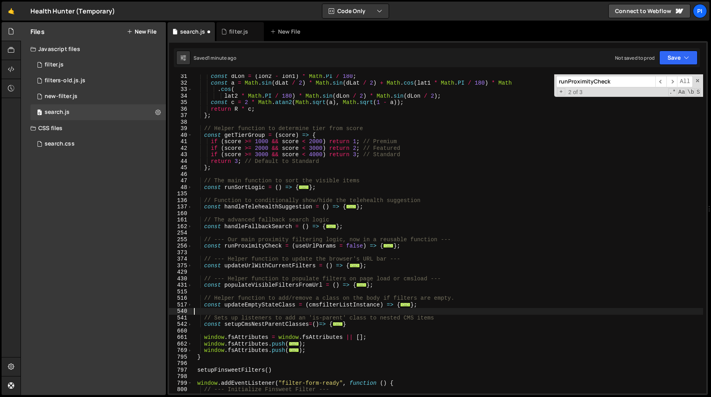
scroll to position [222, 0]
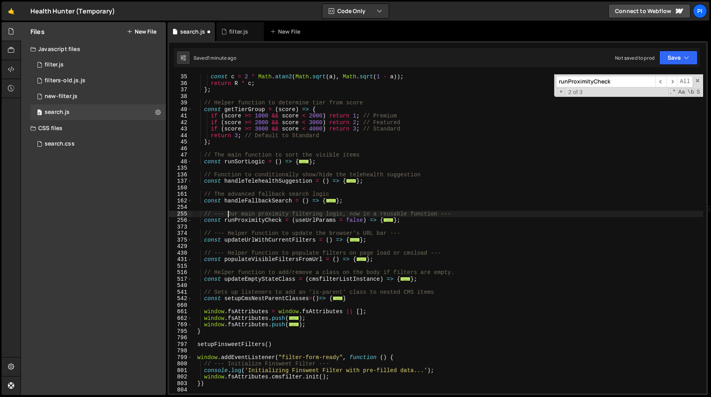
click at [228, 213] on div "const c = 2 * Math . atan2 ( Math . sqrt ( a ) , Math . sqrt ( 1 - a )) ; retur…" at bounding box center [447, 239] width 511 height 332
type textarea "};"
type textarea "const updateUrlWithCurrentFilters = () => {"
type textarea "// Helper function to populate filters on page load or cmsload"
click at [190, 299] on span at bounding box center [190, 298] width 4 height 7
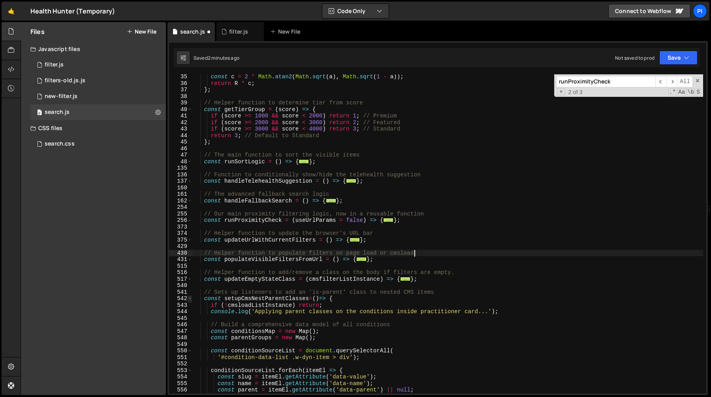
click at [190, 299] on span at bounding box center [190, 298] width 4 height 7
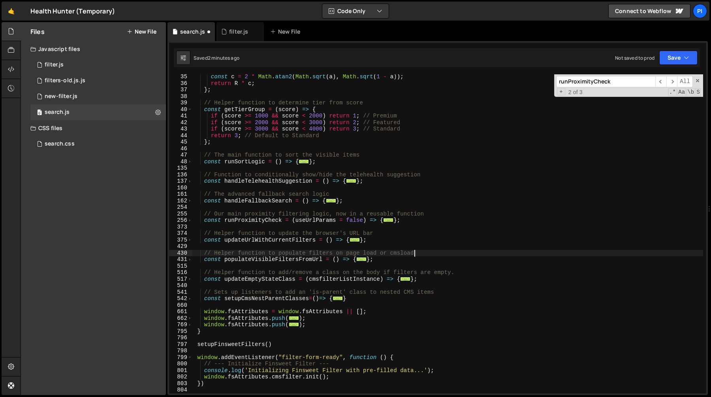
click at [216, 305] on div "const c = 2 * Math . atan2 ( Math . sqrt ( a ) , Math . sqrt ( 1 - a )) ; retur…" at bounding box center [447, 239] width 511 height 332
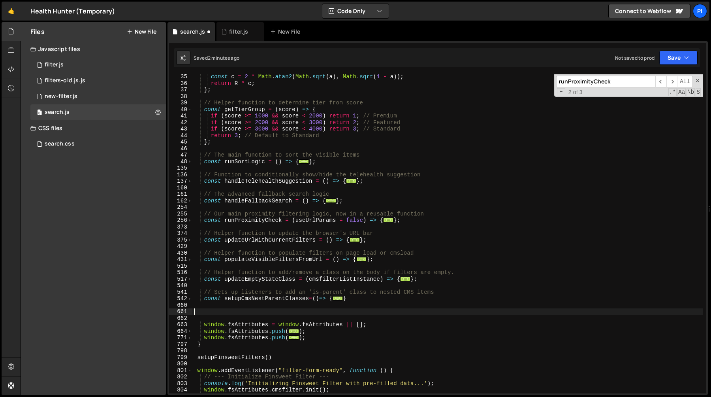
paste textarea "};"
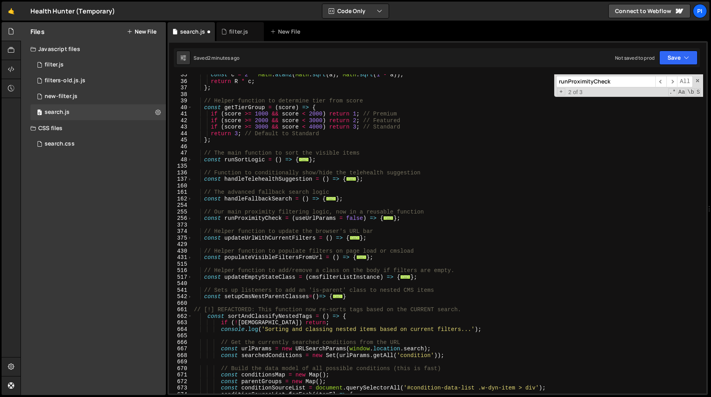
scroll to position [223, 0]
click at [190, 318] on span at bounding box center [190, 317] width 4 height 7
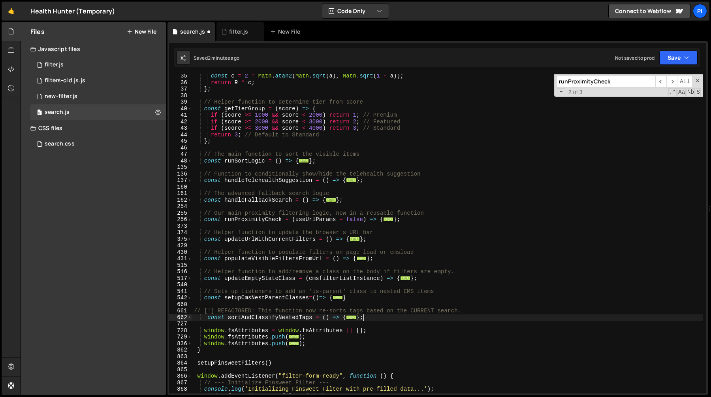
click at [235, 309] on div "const c = 2 * Math . atan2 ( Math . sqrt ( a ) , Math . sqrt ( 1 - a )) ; retur…" at bounding box center [447, 239] width 511 height 332
click at [418, 309] on div "const c = 2 * Math . atan2 ( Math . sqrt ( a ) , Math . sqrt ( 1 - a )) ; retur…" at bounding box center [447, 239] width 511 height 332
click at [190, 318] on span at bounding box center [190, 317] width 4 height 7
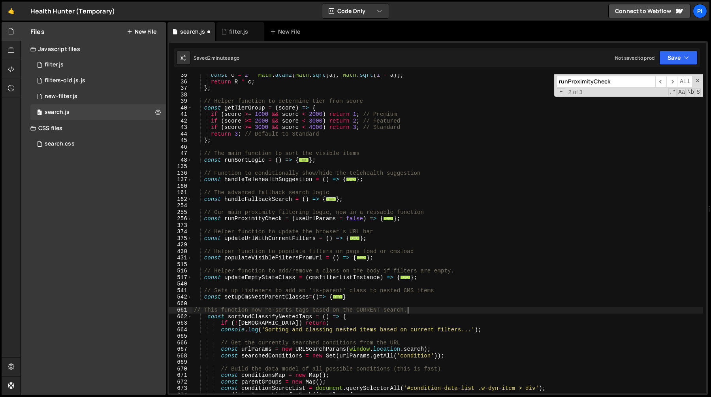
scroll to position [283, 0]
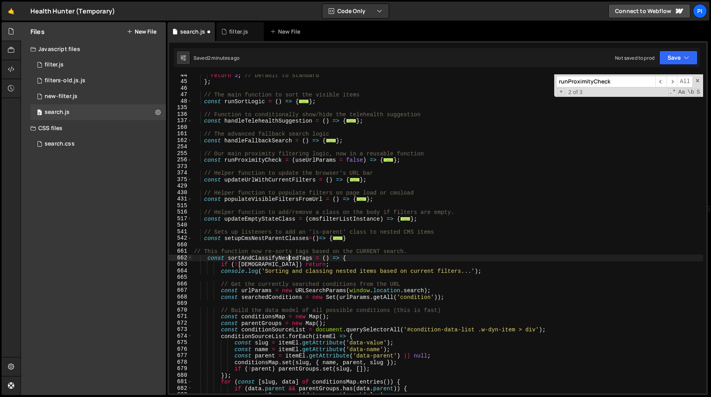
click at [288, 256] on div "return 3 ; // Default to Standard } ; // The main function to sort the visible …" at bounding box center [447, 238] width 511 height 332
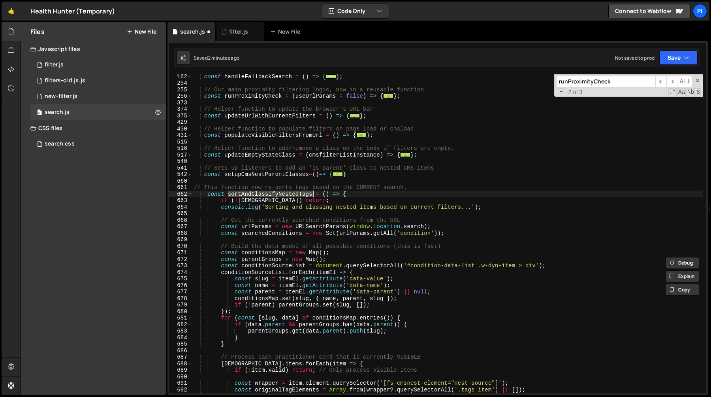
scroll to position [347, 0]
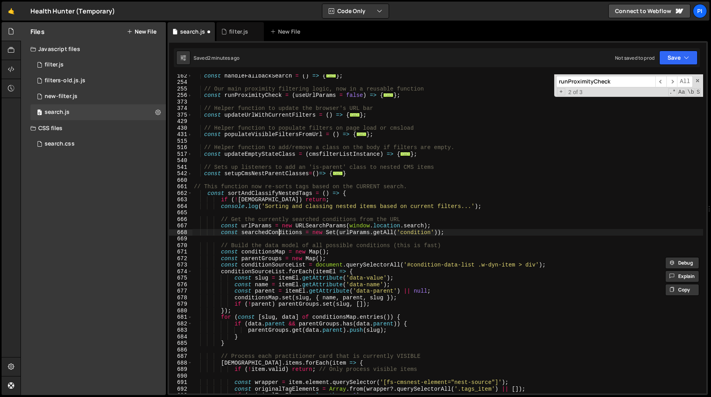
click at [280, 230] on div "const handleFallbackSearch = ( ) => { ... } ; // Our main proximity filtering l…" at bounding box center [447, 238] width 511 height 332
type textarea "const searchedConditions = new Set(urlParams.getAll('condition'));"
click at [280, 230] on div "const handleFallbackSearch = ( ) => { ... } ; // Our main proximity filtering l…" at bounding box center [447, 238] width 511 height 332
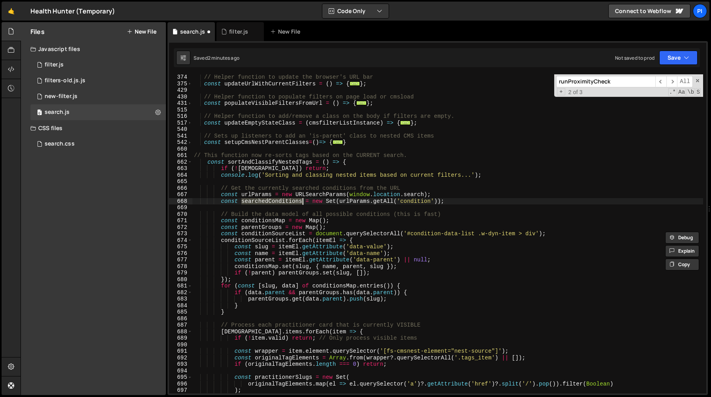
scroll to position [378, 0]
type input "searchedConditions"
click at [672, 80] on span "​" at bounding box center [672, 81] width 11 height 11
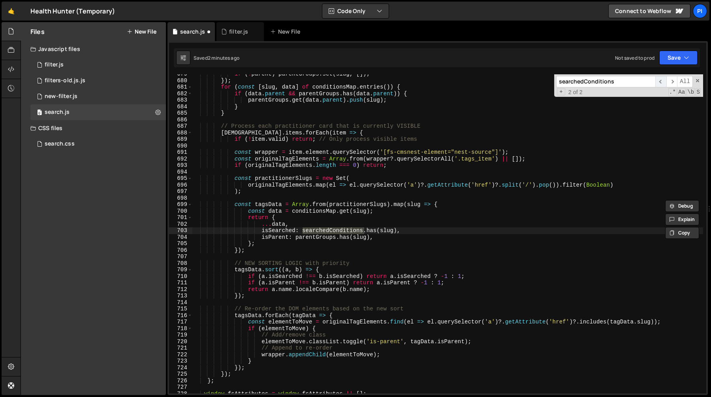
click at [662, 81] on span "​" at bounding box center [660, 81] width 11 height 11
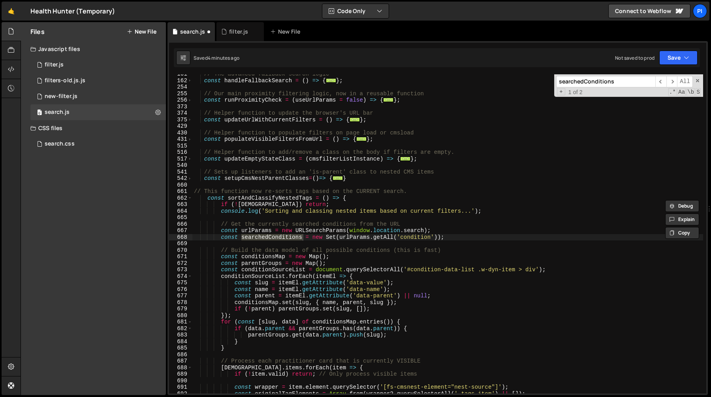
type textarea "const sortAndClassifyNestedTags = () => {"
click at [287, 196] on div "// The advanced fallback search logic const handleFallbackSearch = ( ) => { ...…" at bounding box center [447, 237] width 511 height 332
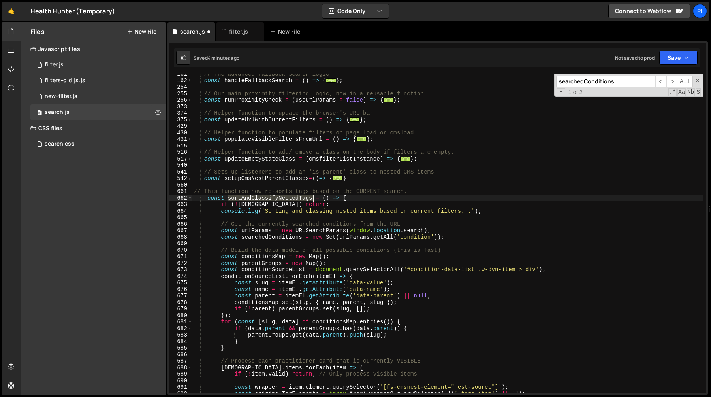
click at [287, 196] on div "// The advanced fallback search logic const handleFallbackSearch = ( ) => { ...…" at bounding box center [447, 237] width 511 height 332
type input "sortAndClassifyNestedTags"
click at [671, 81] on span "​" at bounding box center [672, 81] width 11 height 11
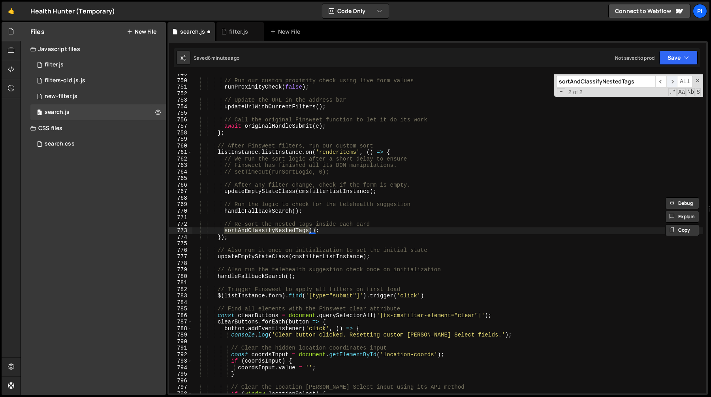
click at [671, 80] on span "​" at bounding box center [672, 81] width 11 height 11
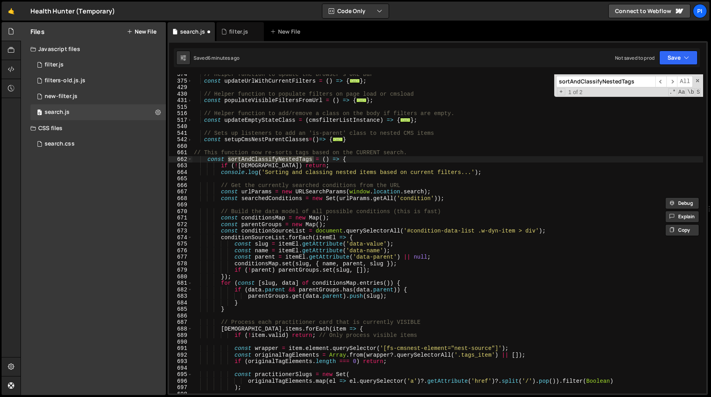
scroll to position [386, 0]
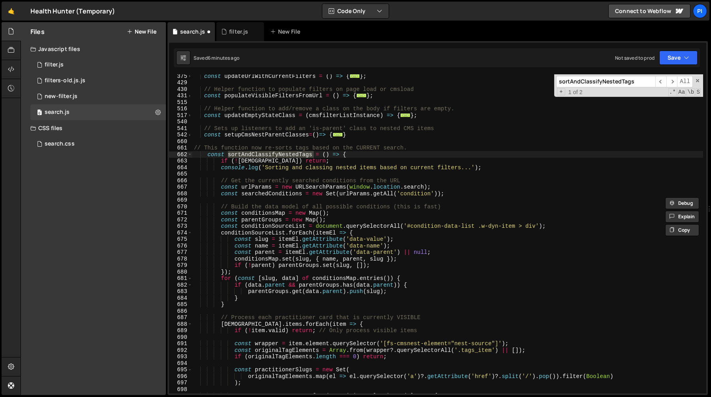
type textarea "const searchedConditions = new Set(urlParams.getAll('condition'));"
click at [263, 192] on div "const updateUrlWithCurrentFilters = ( ) => { ... } ; // Helper function to popu…" at bounding box center [447, 239] width 511 height 332
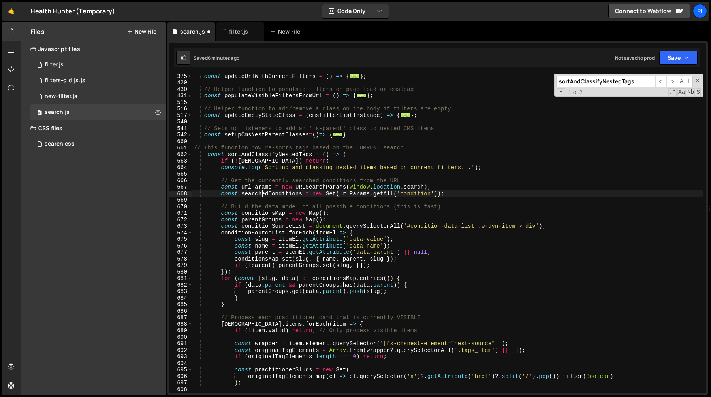
click at [263, 192] on div "const updateUrlWithCurrentFilters = ( ) => { ... } ; // Helper function to popu…" at bounding box center [447, 239] width 511 height 332
type input "searchedConditions"
click at [672, 80] on span "​" at bounding box center [672, 81] width 11 height 11
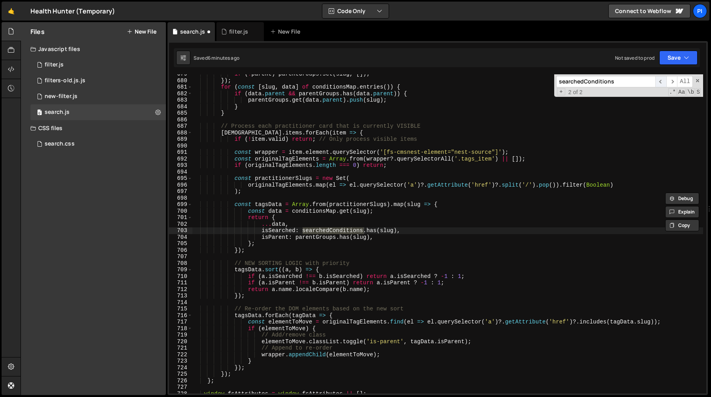
click at [662, 82] on span "​" at bounding box center [660, 81] width 11 height 11
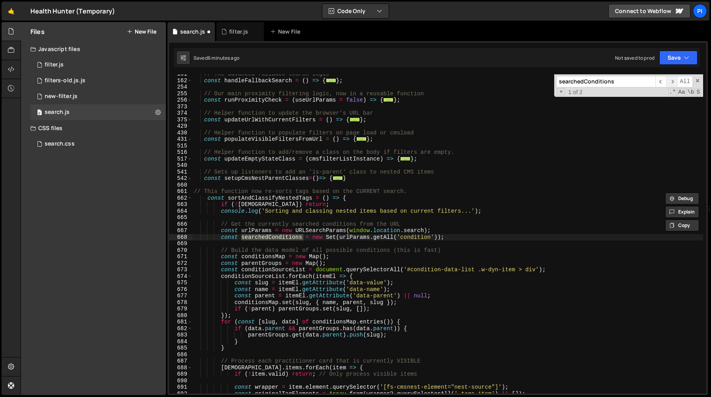
click at [672, 85] on span "​" at bounding box center [672, 81] width 11 height 11
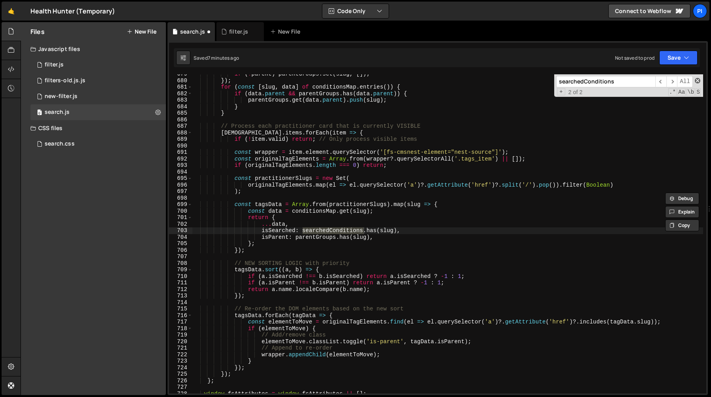
click at [699, 82] on span at bounding box center [698, 81] width 6 height 6
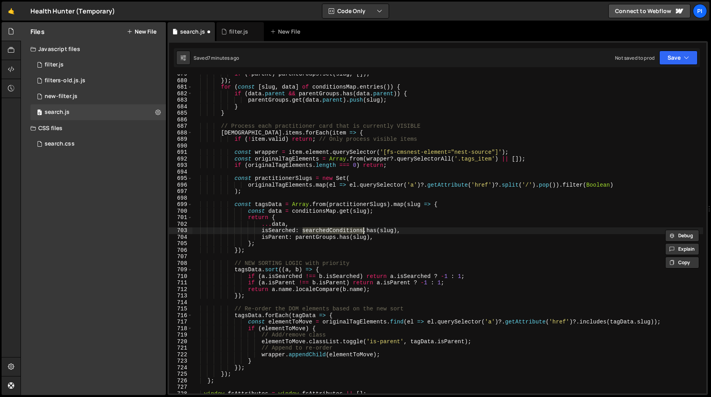
click at [405, 233] on div "if ( ! parent ) parentGroups . set ( slug , [ ]) ; }) ; for ( const [ slug , da…" at bounding box center [447, 237] width 511 height 332
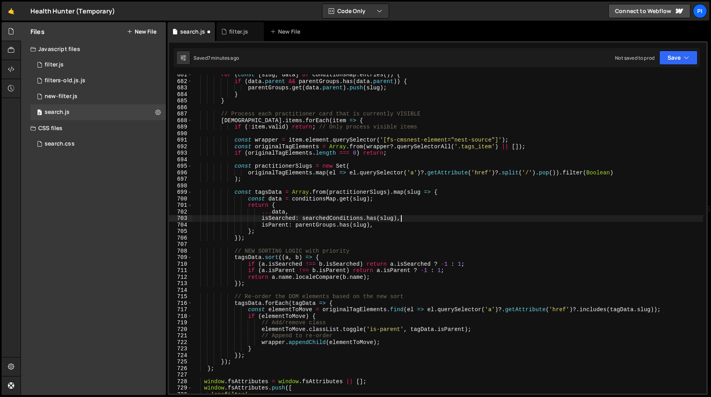
scroll to position [598, 0]
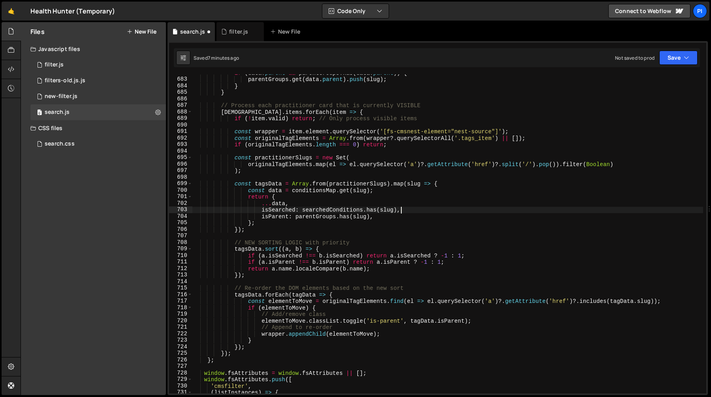
click at [385, 218] on div "if ( data . parent && parentGroups . has ( data . parent )) { parentGroups . ge…" at bounding box center [447, 236] width 511 height 332
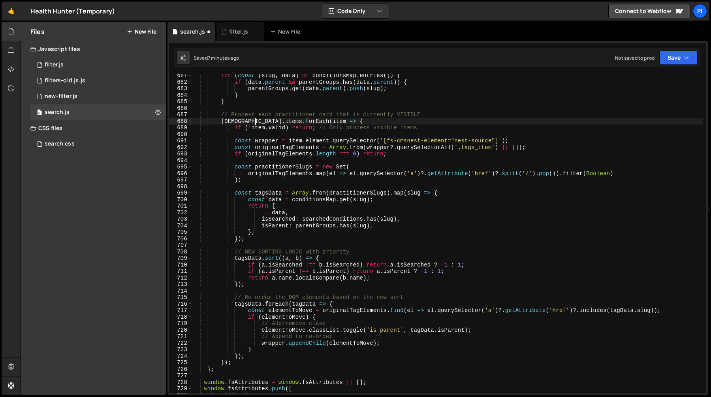
click at [254, 120] on div "for ( const [ slug , data ] of conditionsMap . entries ( )) { if ( data . paren…" at bounding box center [447, 238] width 511 height 332
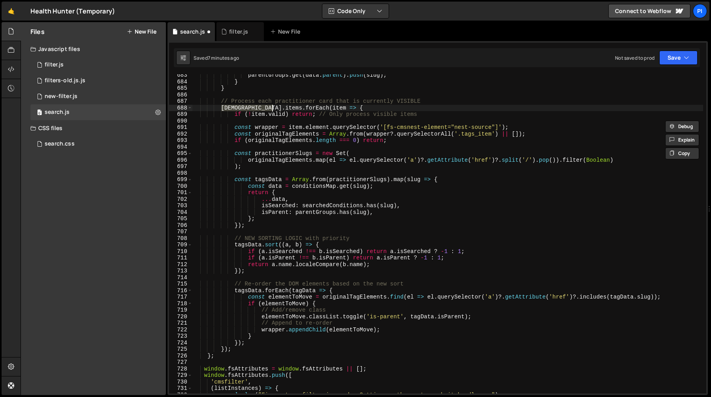
click at [256, 109] on div "parentGroups . get ( data . parent ) . push ( slug ) ; } } // Process each prac…" at bounding box center [447, 233] width 511 height 319
click at [256, 109] on div "parentGroups . get ( data . parent ) . push ( slug ) ; } } // Process each prac…" at bounding box center [447, 238] width 511 height 332
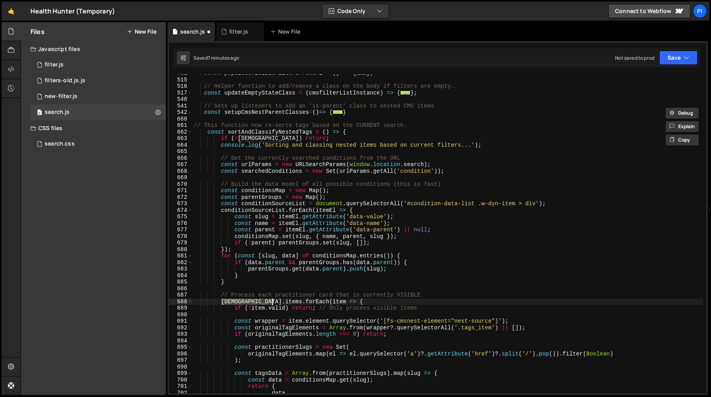
scroll to position [403, 0]
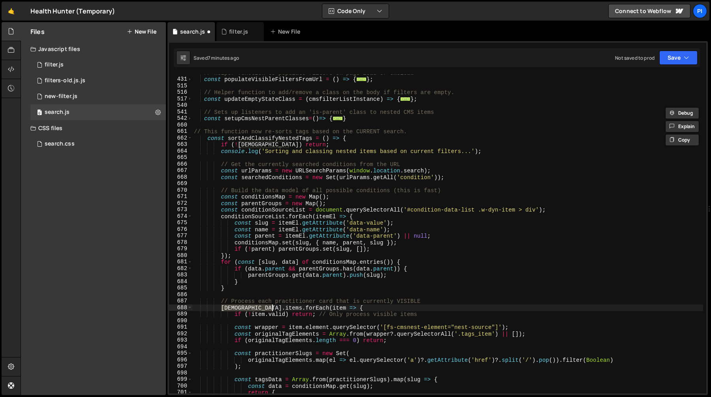
click at [262, 145] on div "// Helper function to populate filters on page load or cmsload const populateVi…" at bounding box center [447, 236] width 511 height 332
type textarea "if (!cmsListInstance) return;"
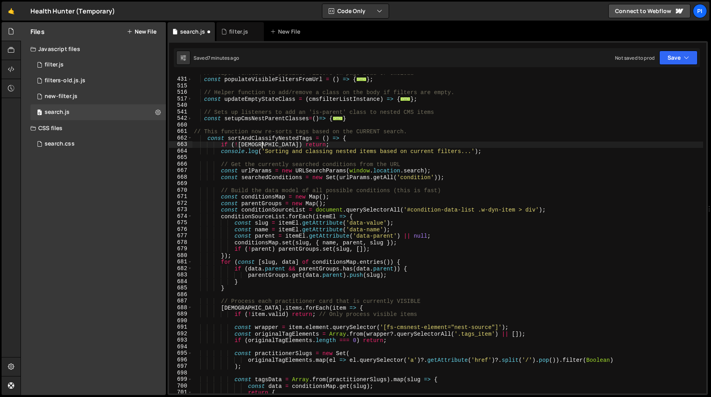
click at [262, 145] on div "// Helper function to populate filters on page load or cmsload const populateVi…" at bounding box center [447, 236] width 511 height 332
type input "[DEMOGRAPHIC_DATA]"
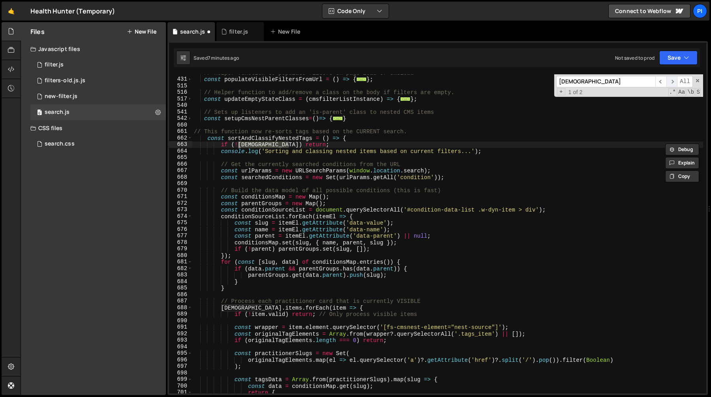
click at [672, 83] on span "​" at bounding box center [672, 81] width 11 height 11
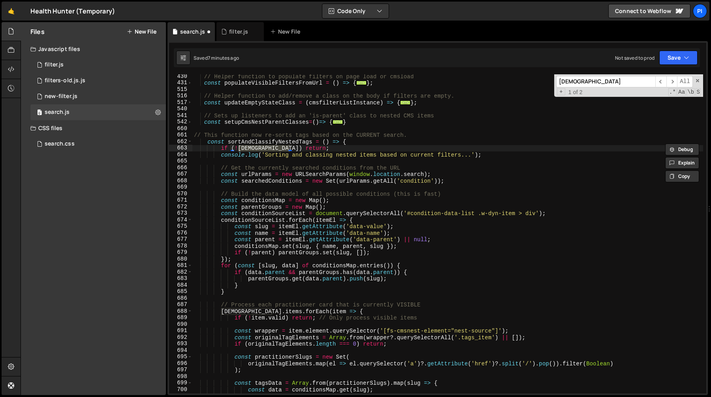
scroll to position [395, 0]
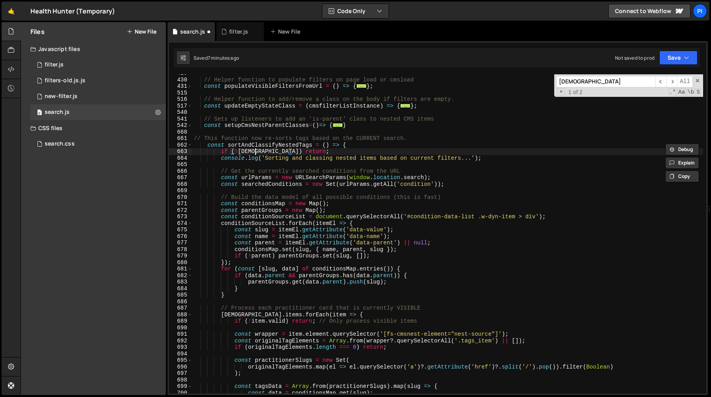
click at [255, 150] on div "// Helper function to populate filters on page load or cmsload const populateVi…" at bounding box center [447, 236] width 511 height 332
click at [671, 80] on span "​" at bounding box center [672, 81] width 11 height 11
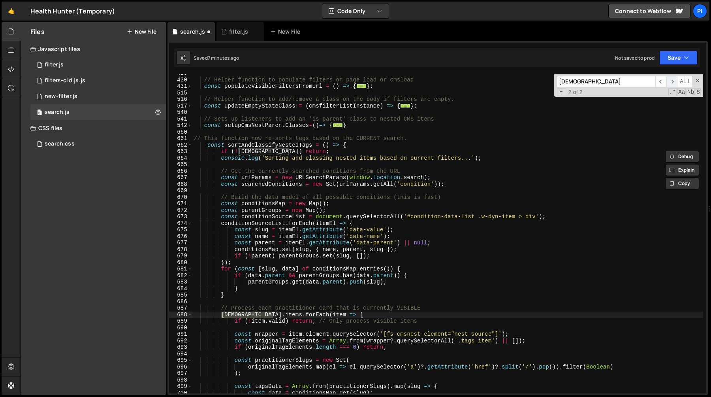
click at [671, 80] on span "​" at bounding box center [672, 81] width 11 height 11
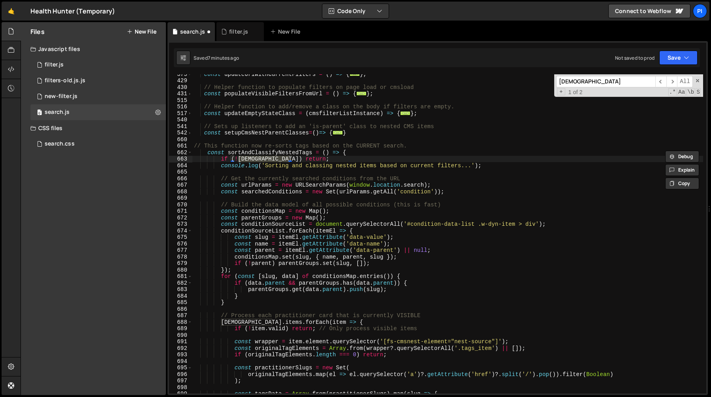
scroll to position [380, 0]
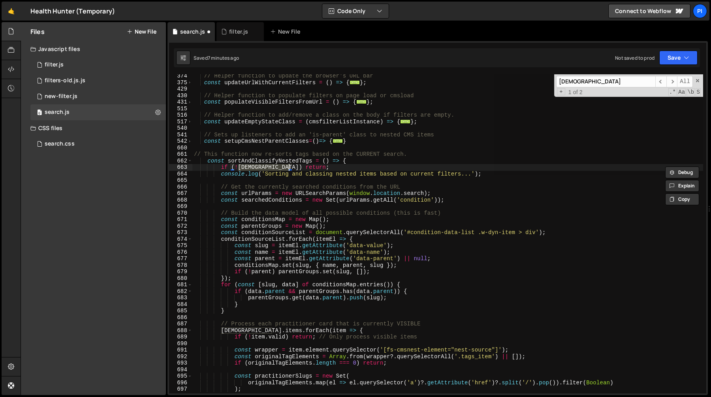
click at [264, 168] on div "// Helper function to update the browser's URL bar const updateUrlWithCurrentFi…" at bounding box center [447, 233] width 511 height 319
click at [264, 168] on div "// Helper function to update the browser's URL bar const updateUrlWithCurrentFi…" at bounding box center [447, 239] width 511 height 332
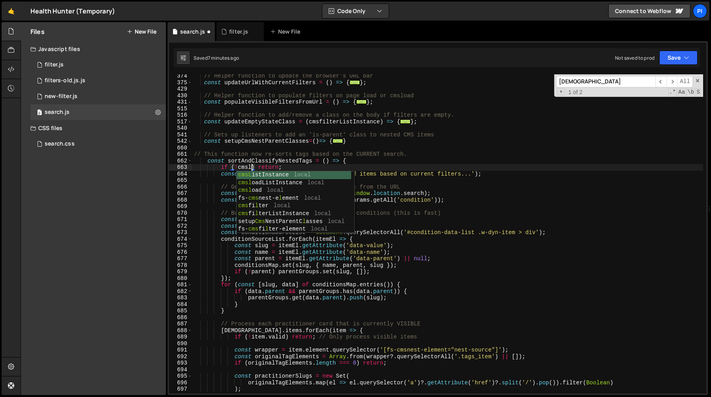
scroll to position [0, 4]
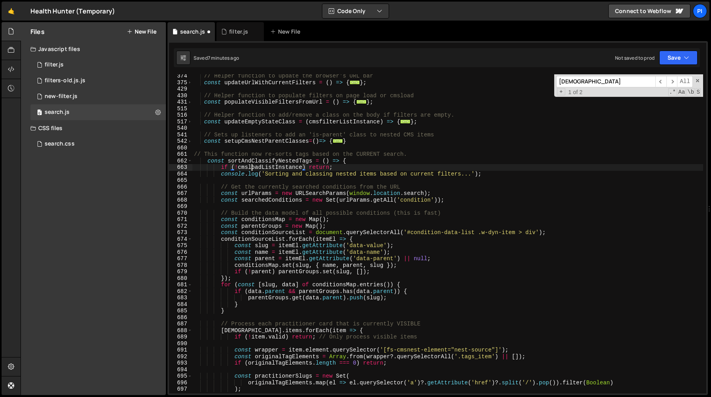
click at [252, 168] on div "// Helper function to update the browser's URL bar const updateUrlWithCurrentFi…" at bounding box center [447, 239] width 511 height 332
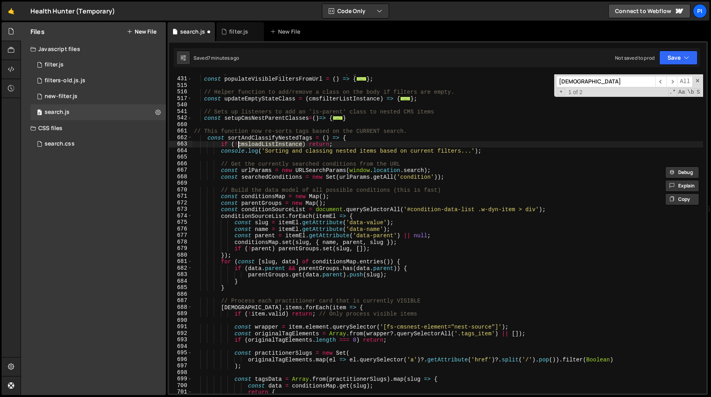
scroll to position [408, 0]
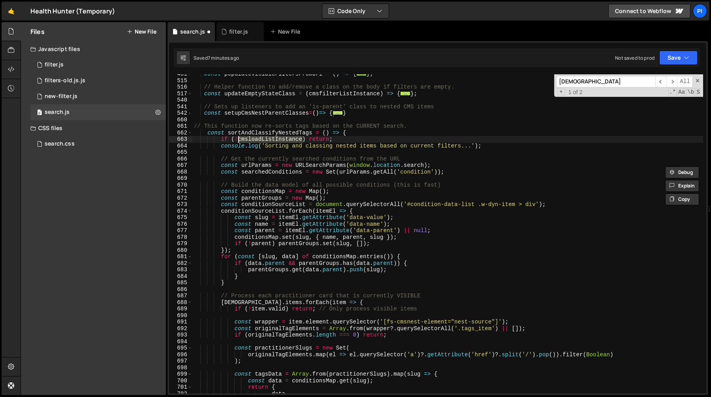
click at [243, 302] on div "const populateVisibleFiltersFromUrl = ( ) => { ... } ; // Helper function to ad…" at bounding box center [447, 237] width 511 height 332
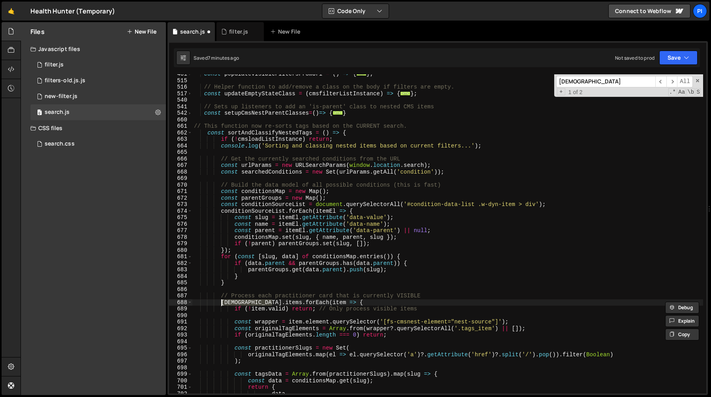
paste textarea "load"
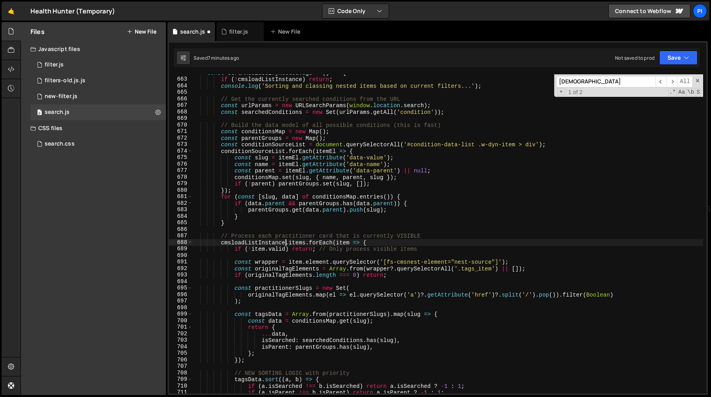
click at [287, 213] on div "const sortAndClassifyNestedTags = ( ) => { if ( ! cmsloadListInstance ) return …" at bounding box center [447, 236] width 511 height 332
type textarea "parentGroups.get(data.parent).push(slug);"
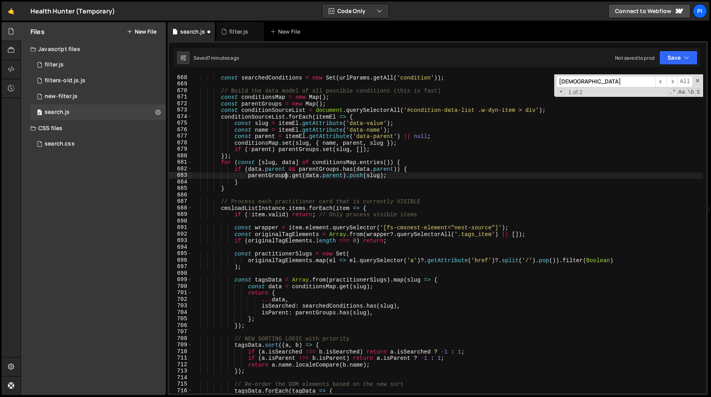
scroll to position [506, 0]
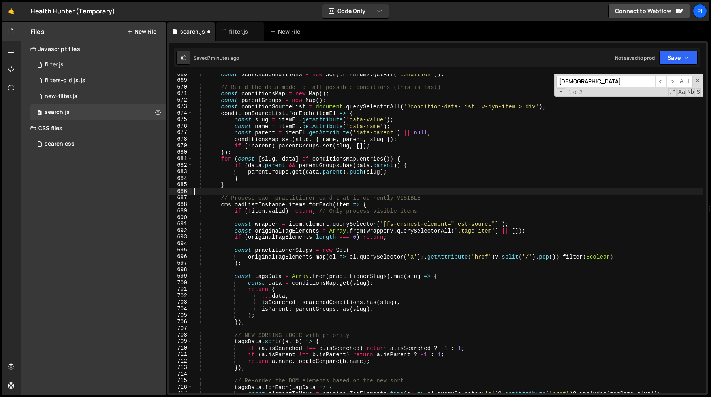
click at [302, 191] on div "const searchedConditions = new Set ( urlParams . getAll ( 'condition' )) ; // B…" at bounding box center [447, 237] width 511 height 332
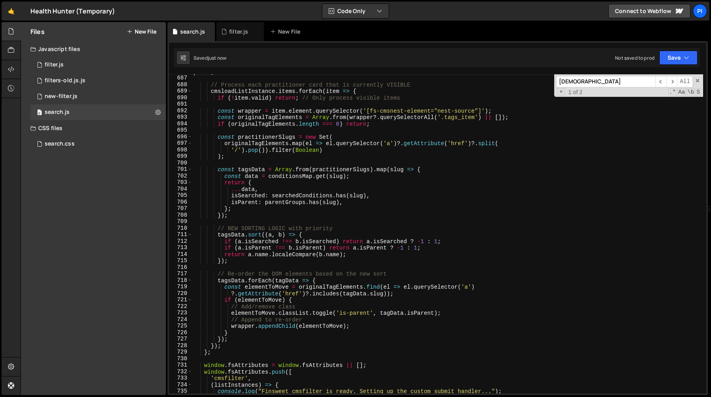
scroll to position [4481, 0]
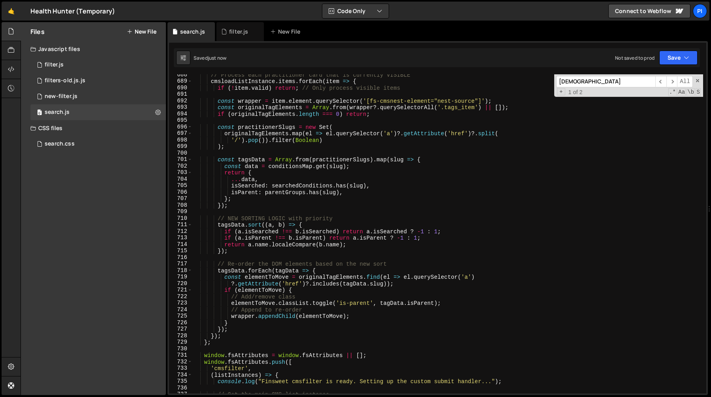
type textarea "}"
